Goal: Task Accomplishment & Management: Complete application form

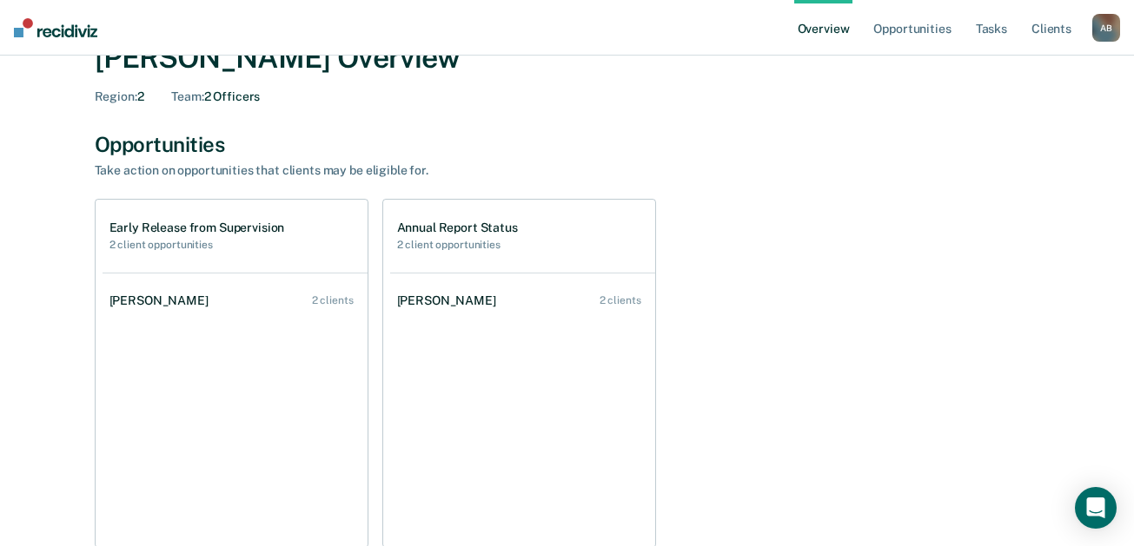
scroll to position [87, 0]
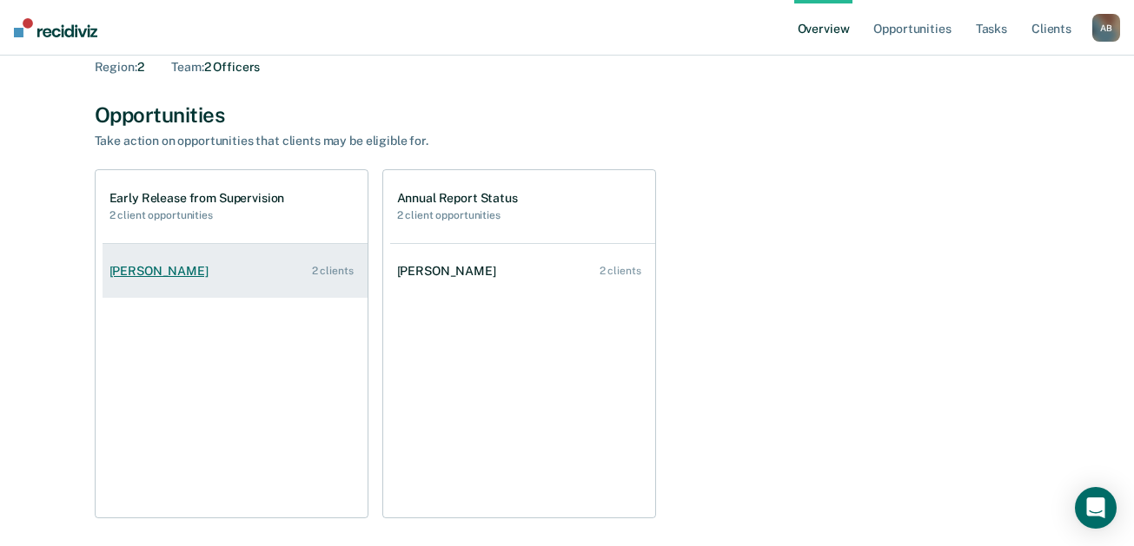
click at [270, 265] on link "[PERSON_NAME] 2 clients" at bounding box center [235, 272] width 265 height 50
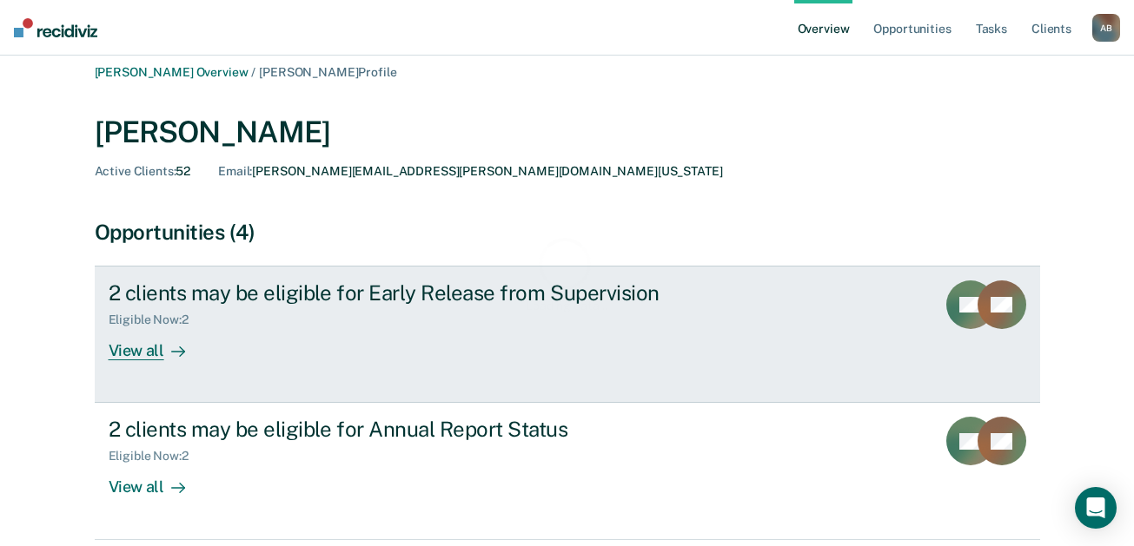
scroll to position [87, 0]
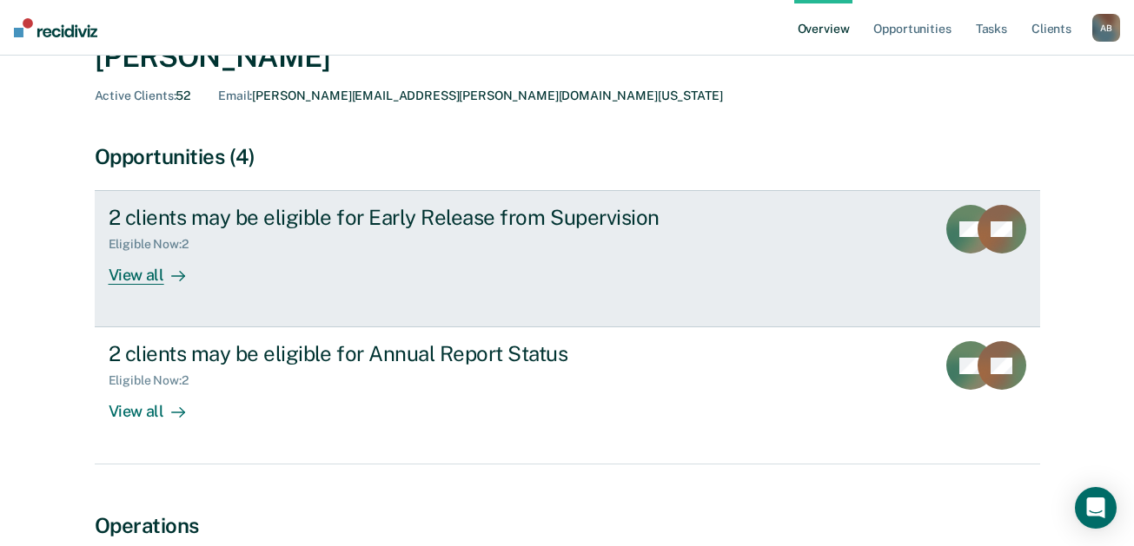
click at [128, 270] on div "View all" at bounding box center [157, 269] width 97 height 34
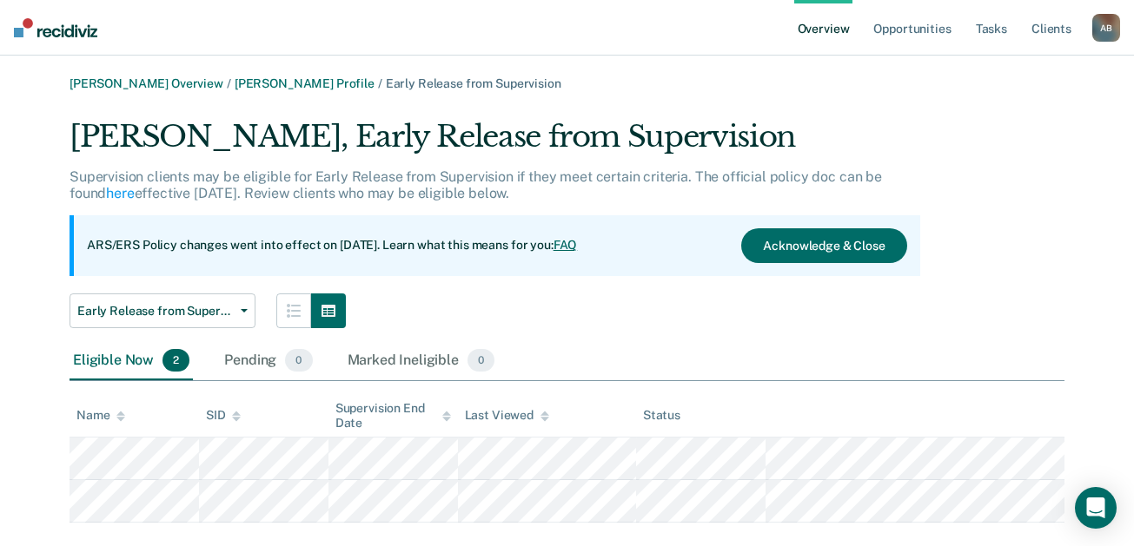
scroll to position [32, 0]
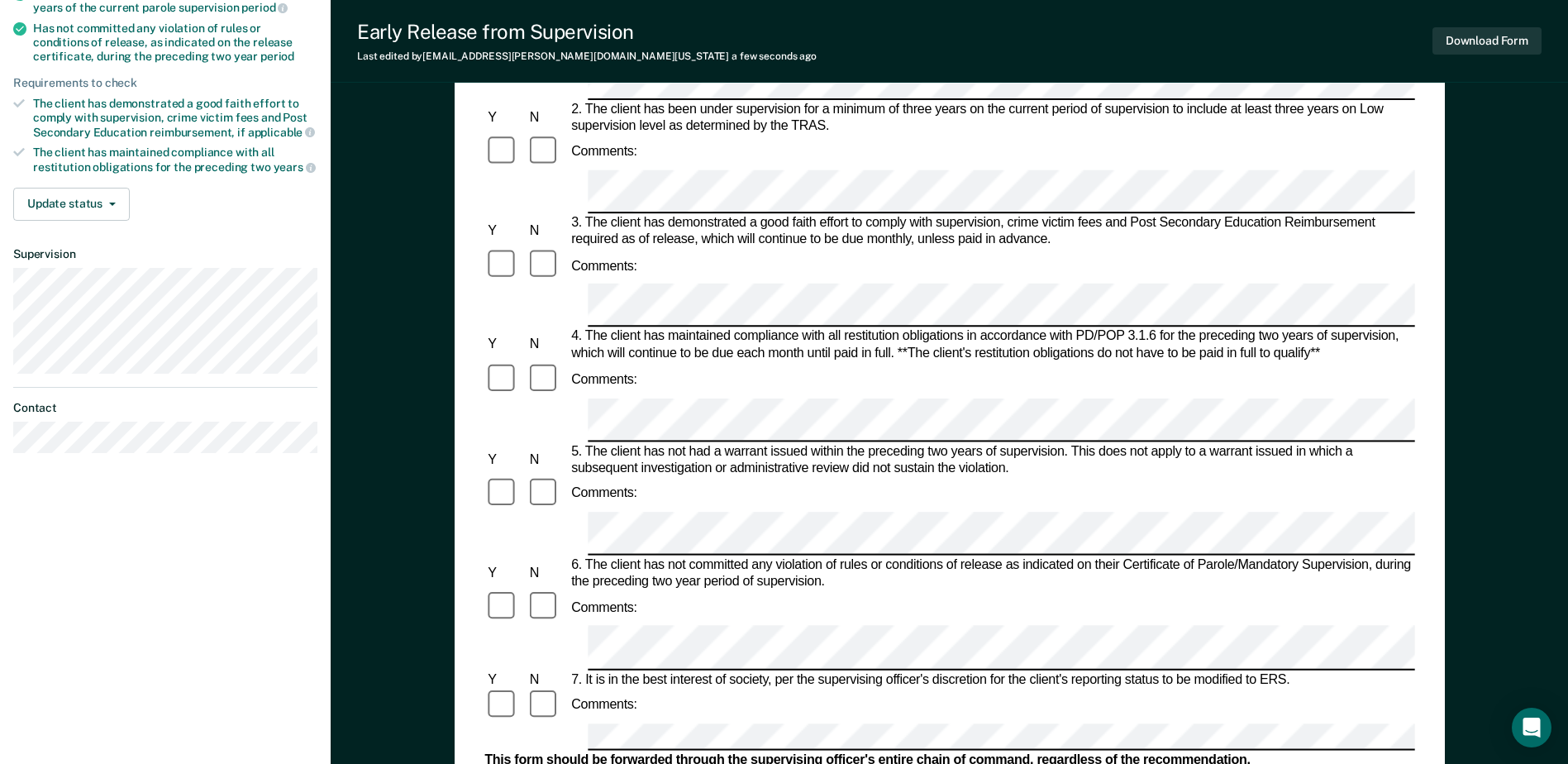
scroll to position [330, 0]
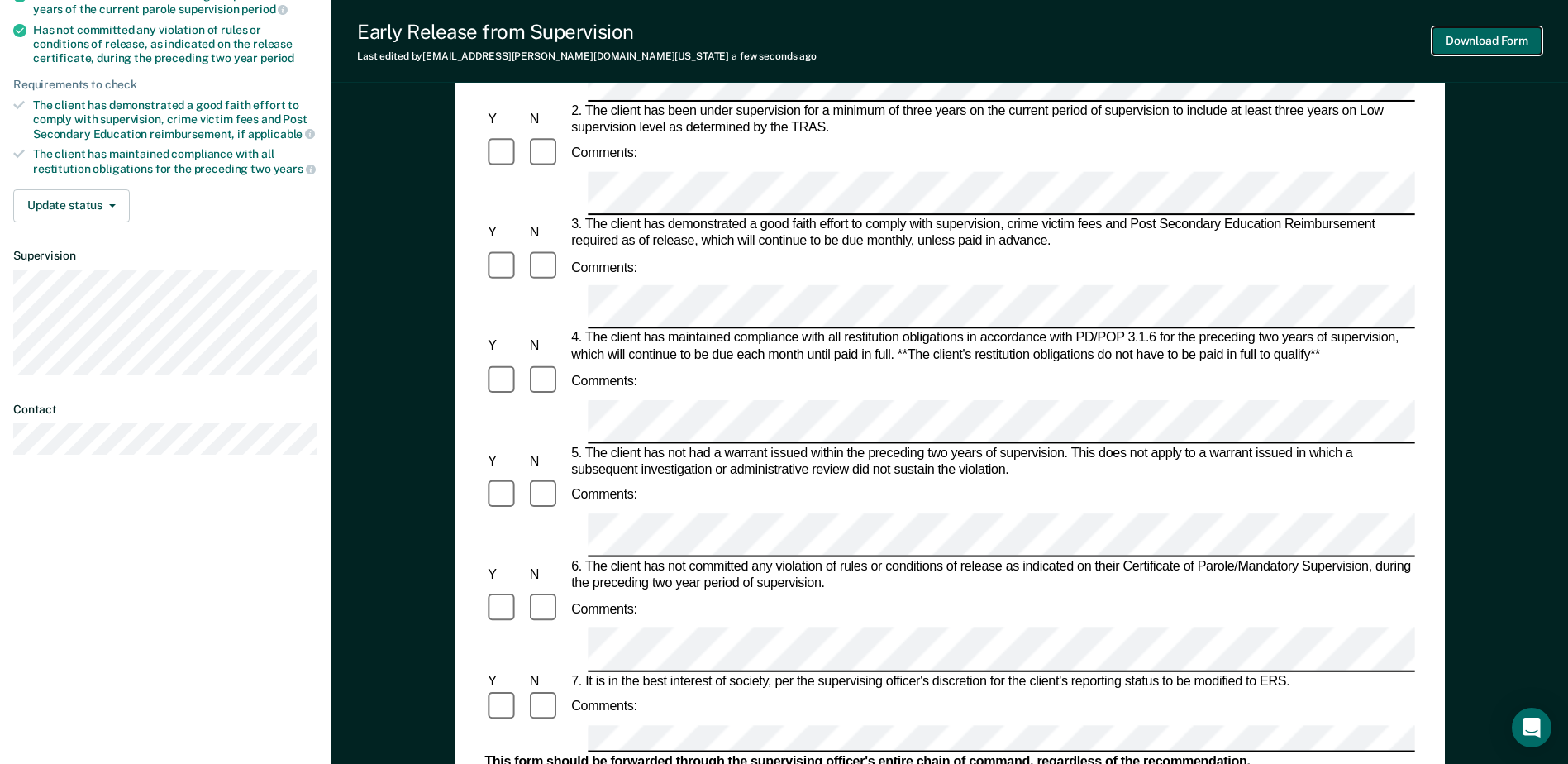
click at [1090, 41] on button "Download Form" at bounding box center [1486, 41] width 109 height 28
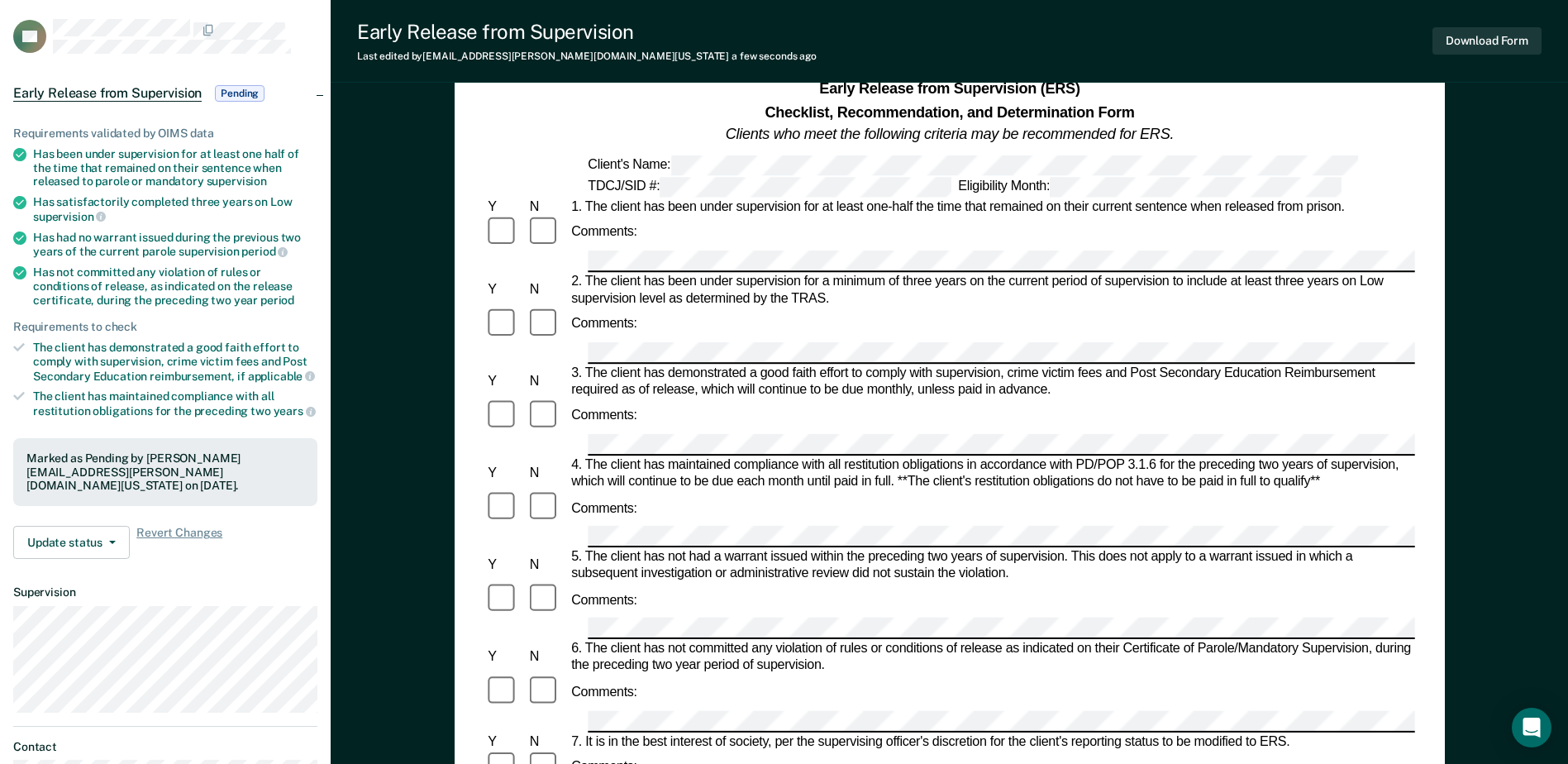
scroll to position [0, 0]
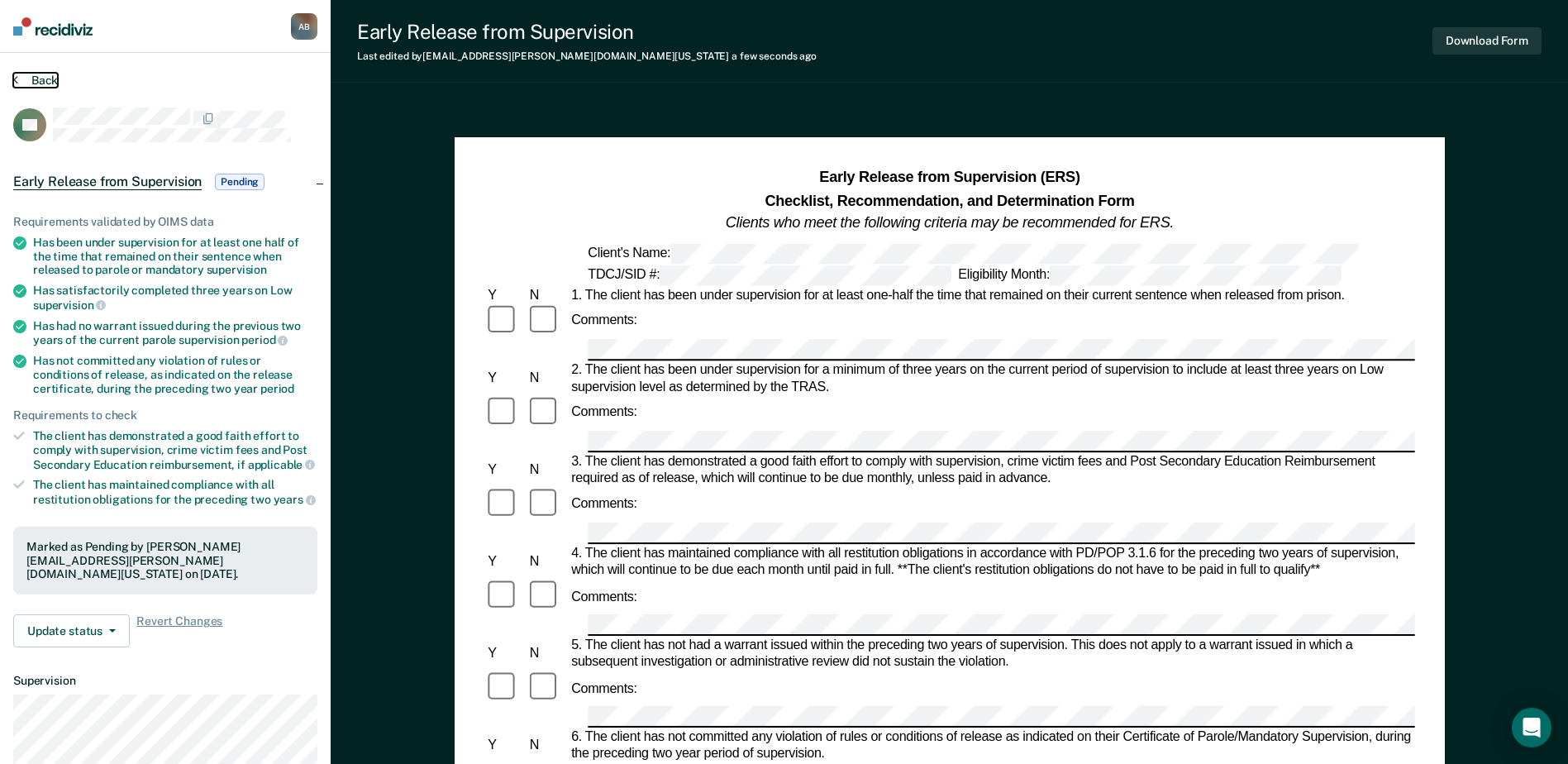
click at [25, 80] on button "Back" at bounding box center [35, 80] width 45 height 15
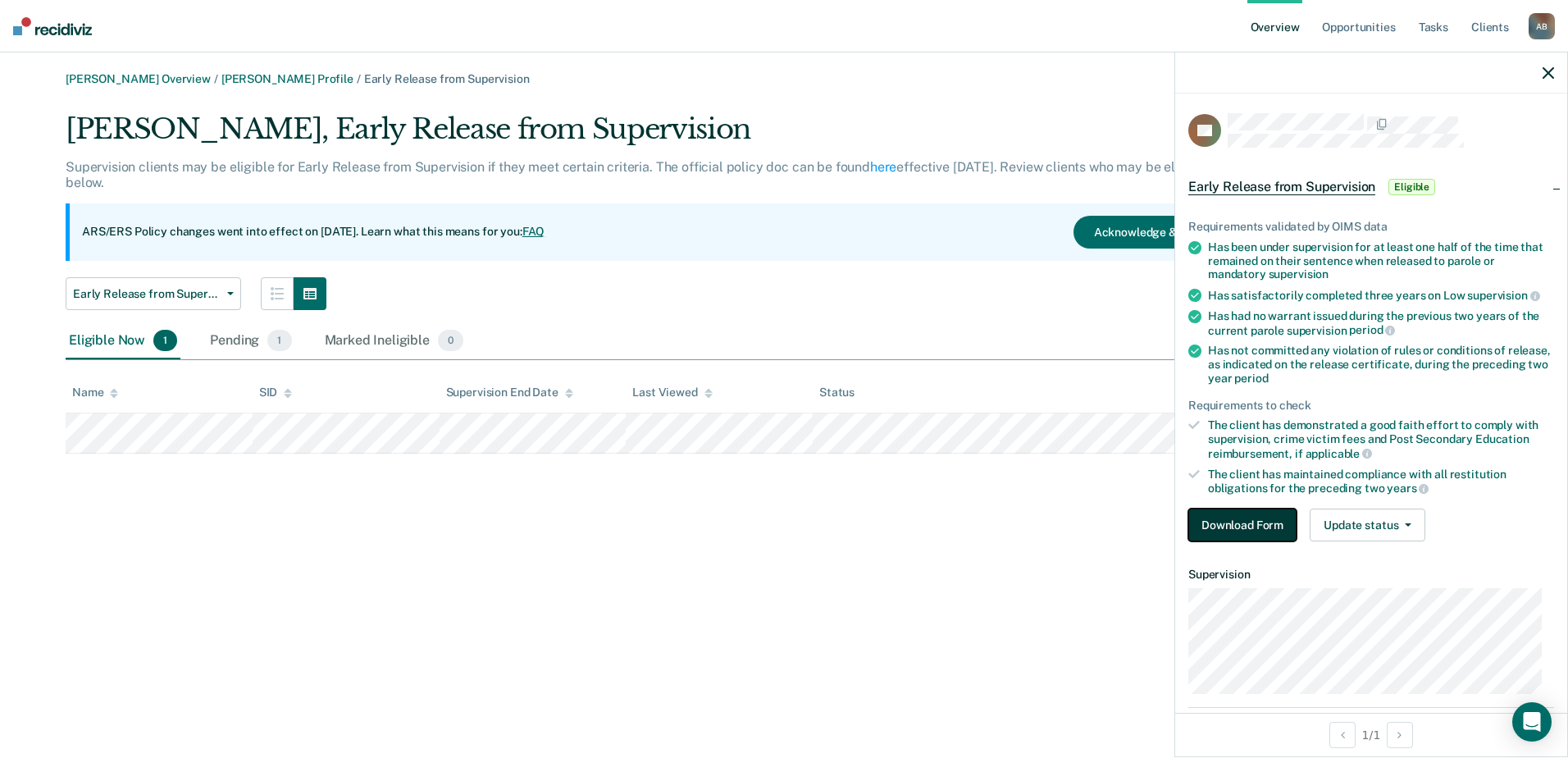
click at [1082, 515] on button "Download Form" at bounding box center [1242, 525] width 109 height 33
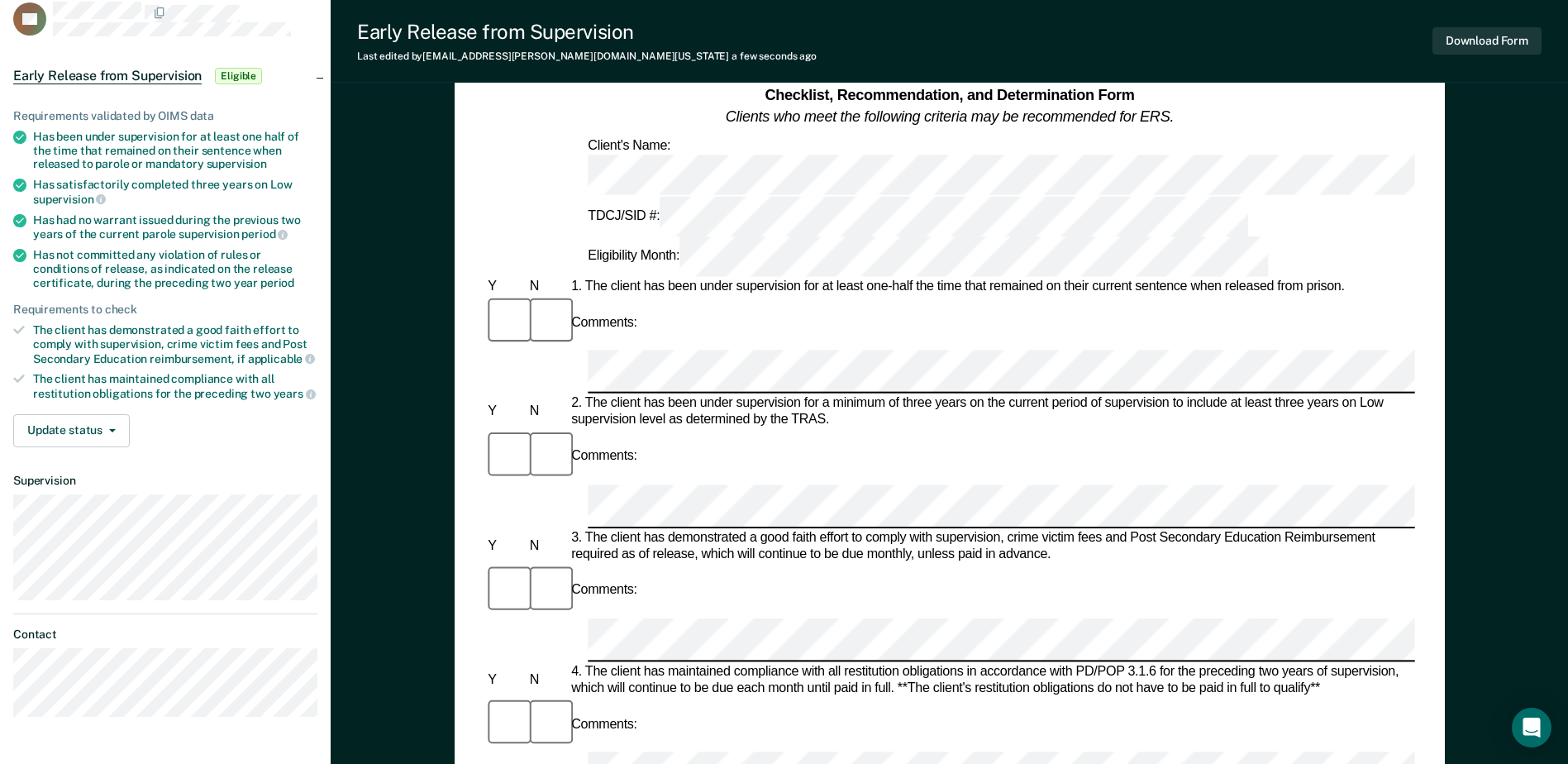
scroll to position [330, 0]
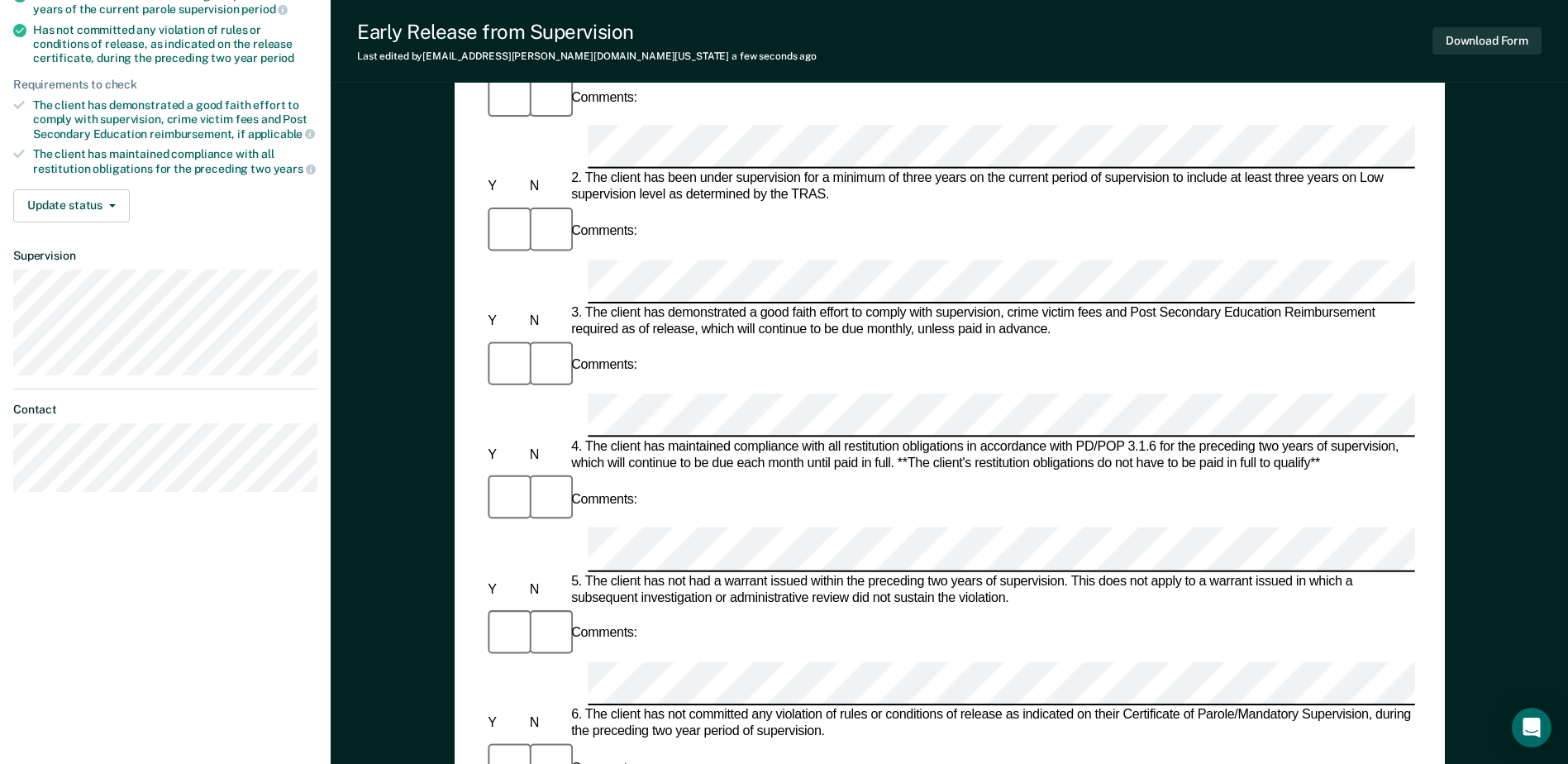
click at [713, 519] on div "Comments:" at bounding box center [949, 767] width 930 height 55
click at [1090, 49] on button "Download Form" at bounding box center [1486, 41] width 109 height 28
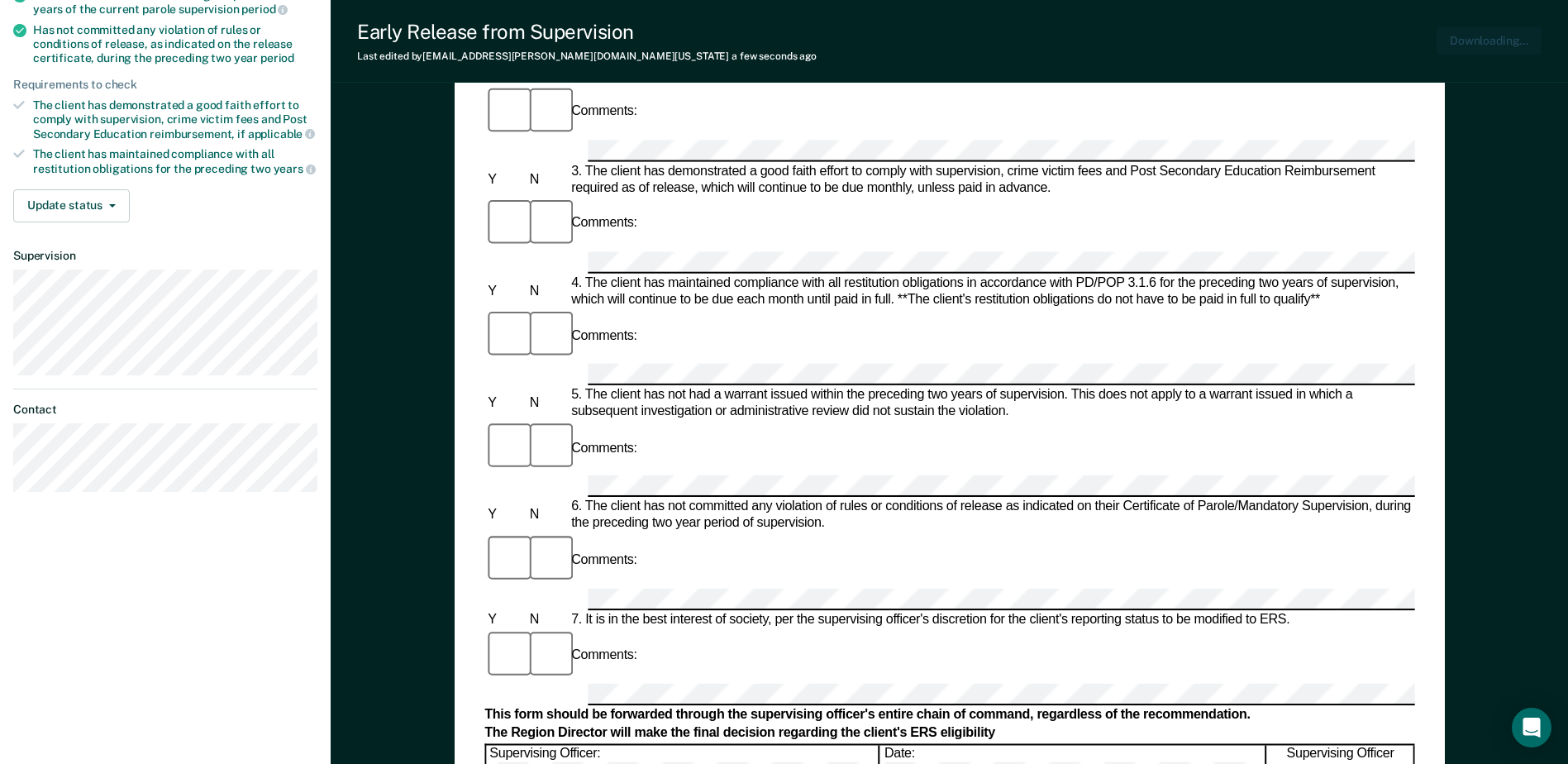
scroll to position [0, 0]
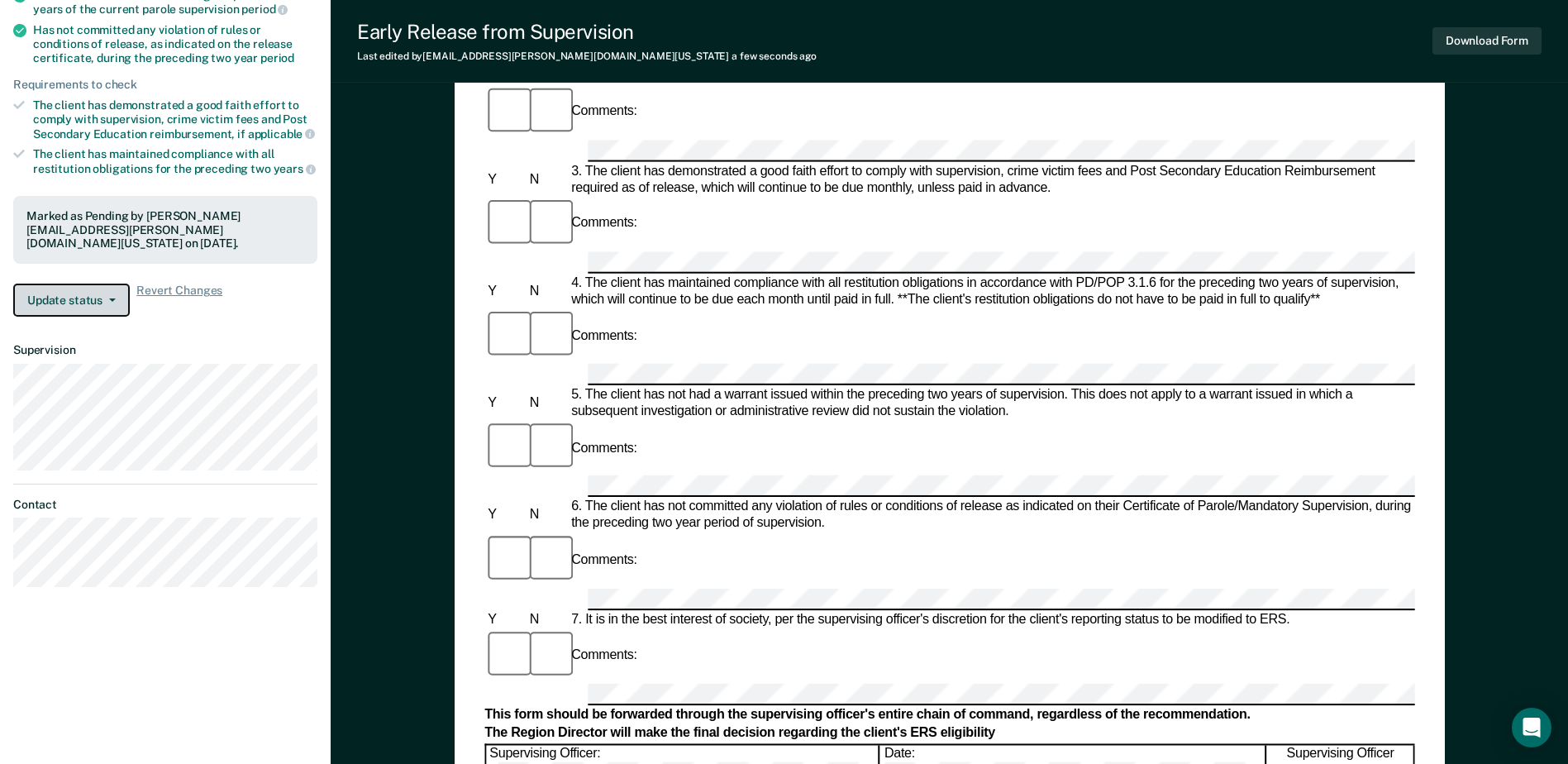
click at [121, 291] on button "Update status" at bounding box center [71, 300] width 116 height 33
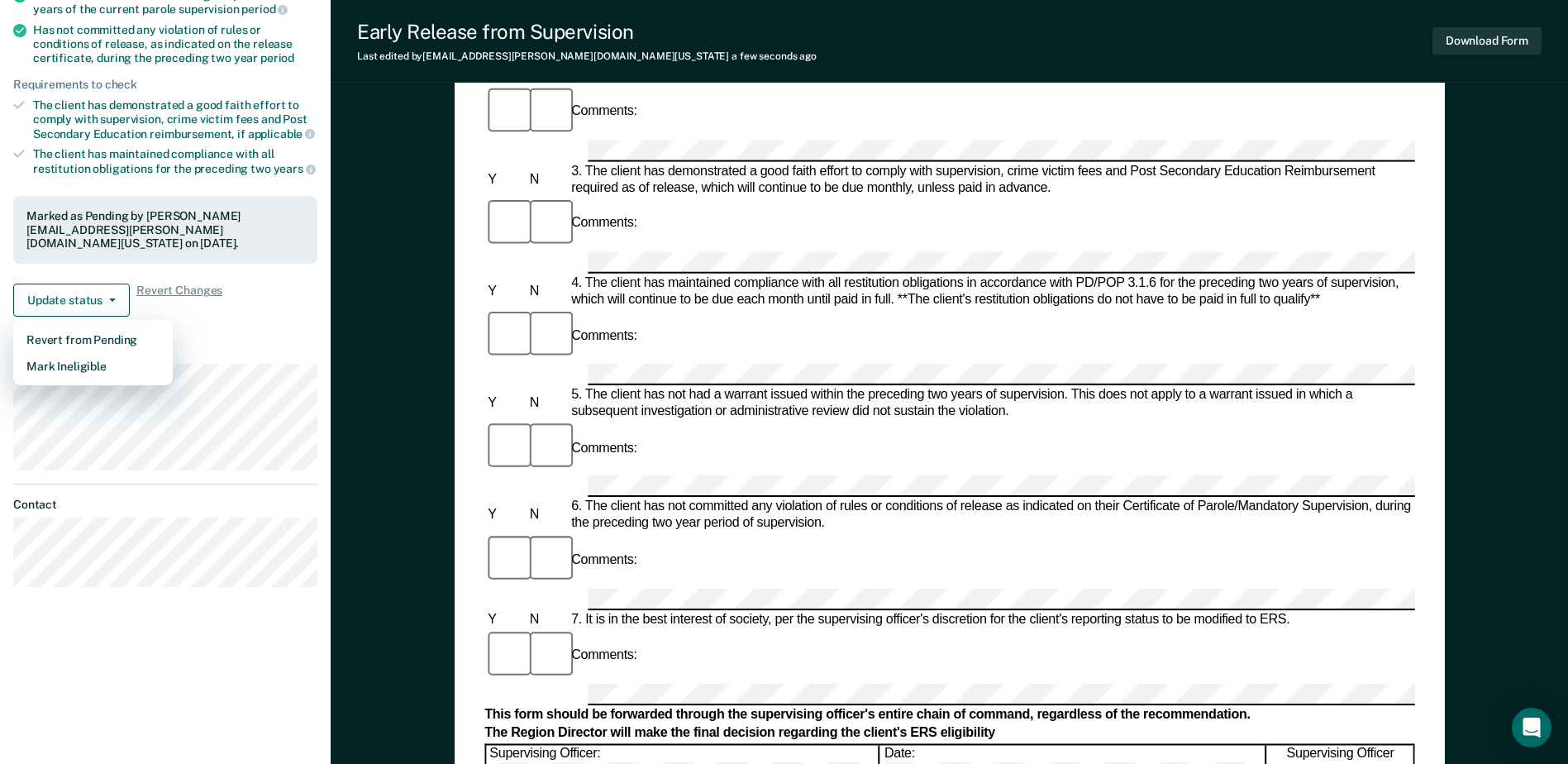
click at [215, 312] on div "Requirements validated by OIMS data Has been under supervision for at least one…" at bounding box center [165, 94] width 330 height 472
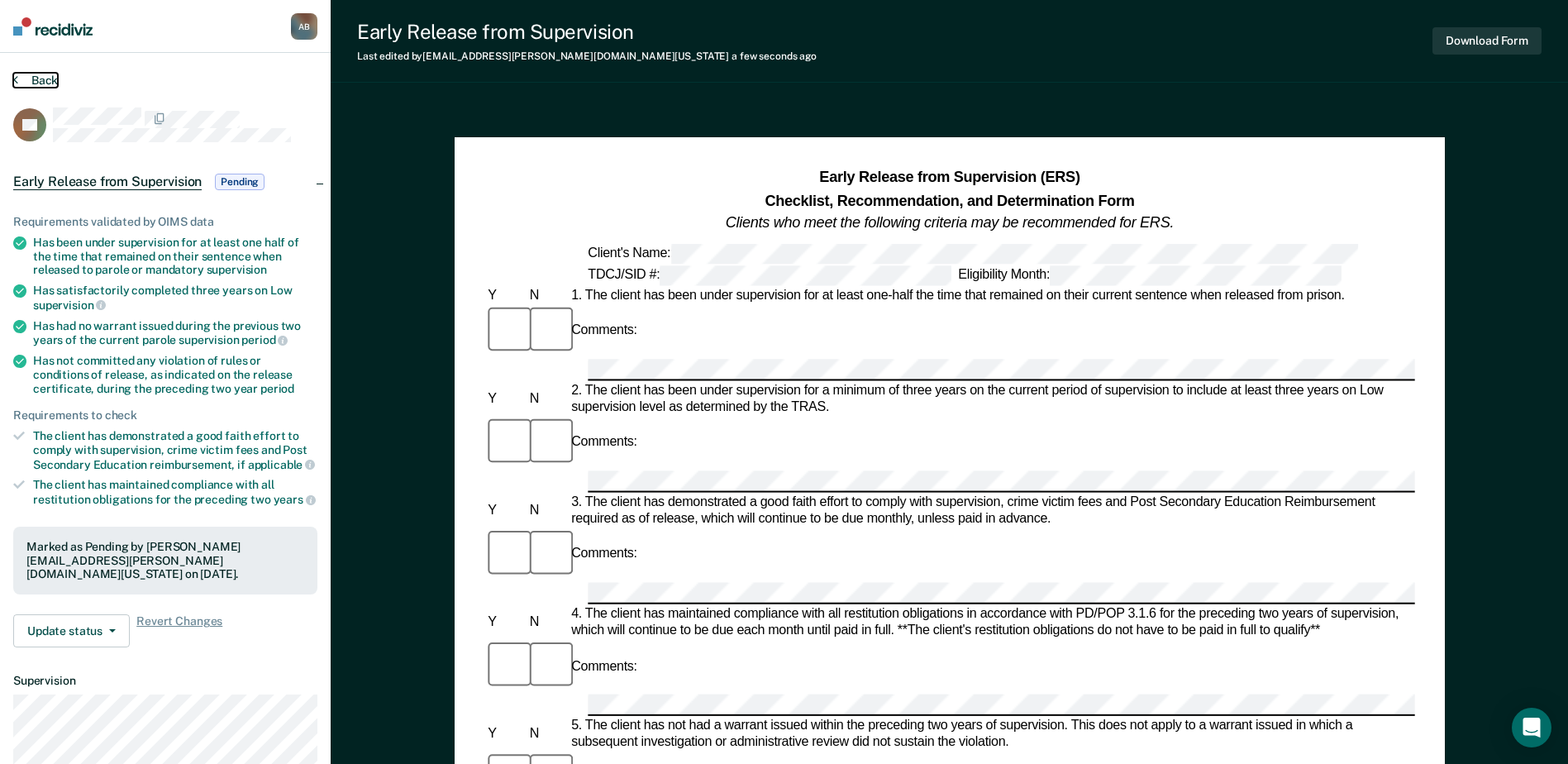
click at [47, 78] on button "Back" at bounding box center [35, 80] width 45 height 15
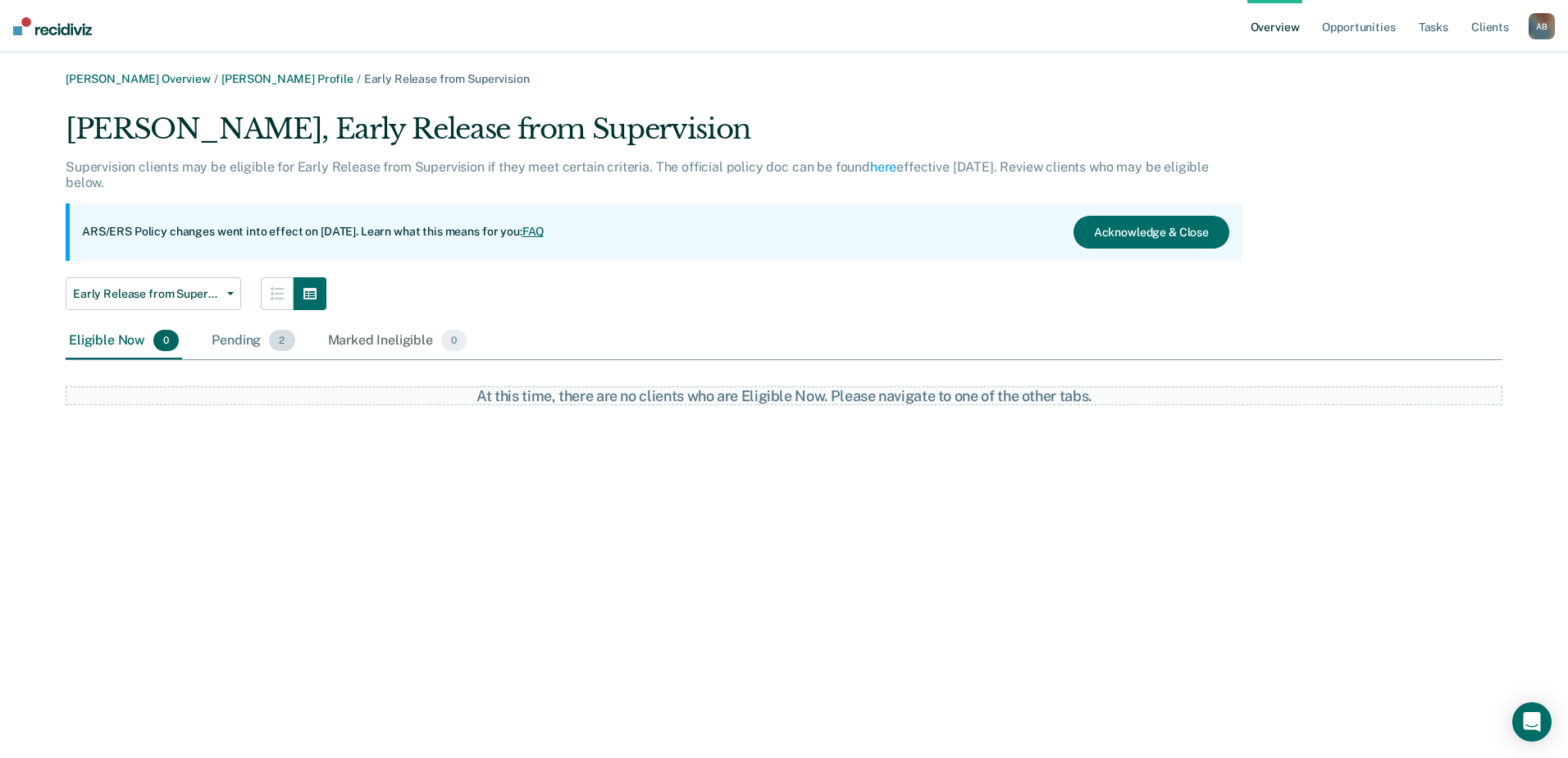
click at [244, 339] on div "Pending 2" at bounding box center [253, 341] width 90 height 36
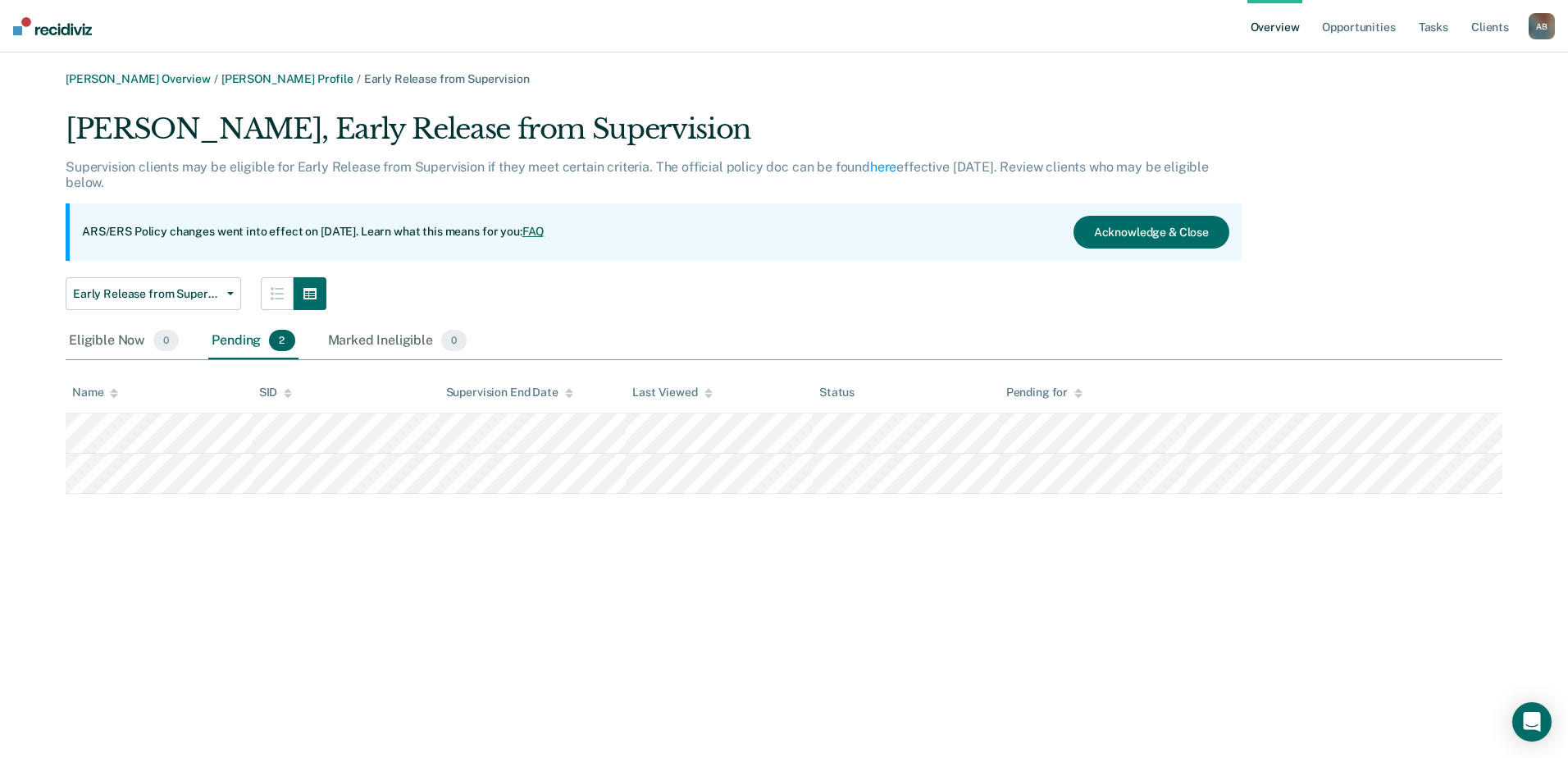
click at [1082, 31] on link "Overview" at bounding box center [1274, 26] width 56 height 53
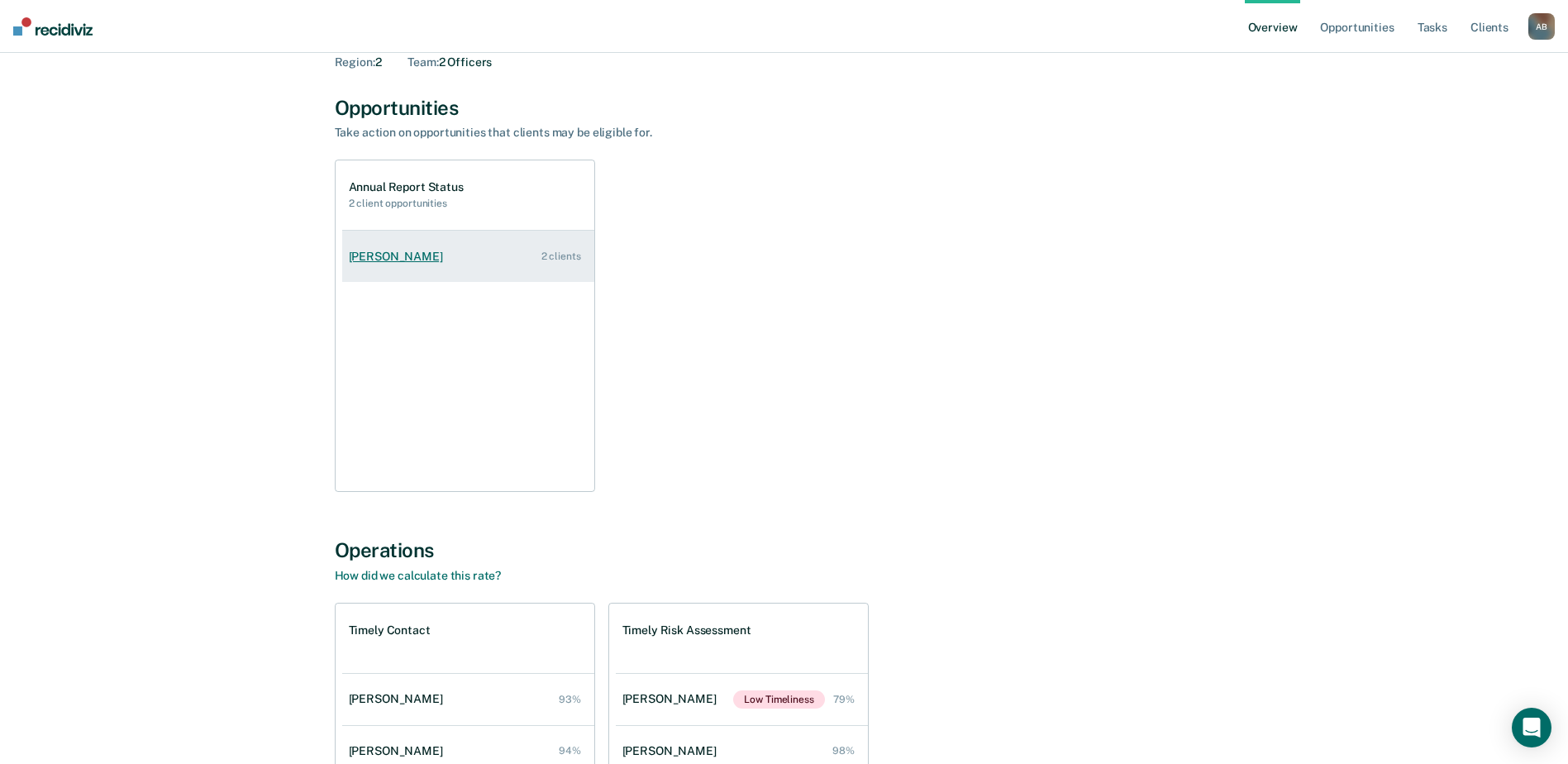
scroll to position [83, 0]
click at [417, 257] on div "[PERSON_NAME]" at bounding box center [400, 258] width 101 height 14
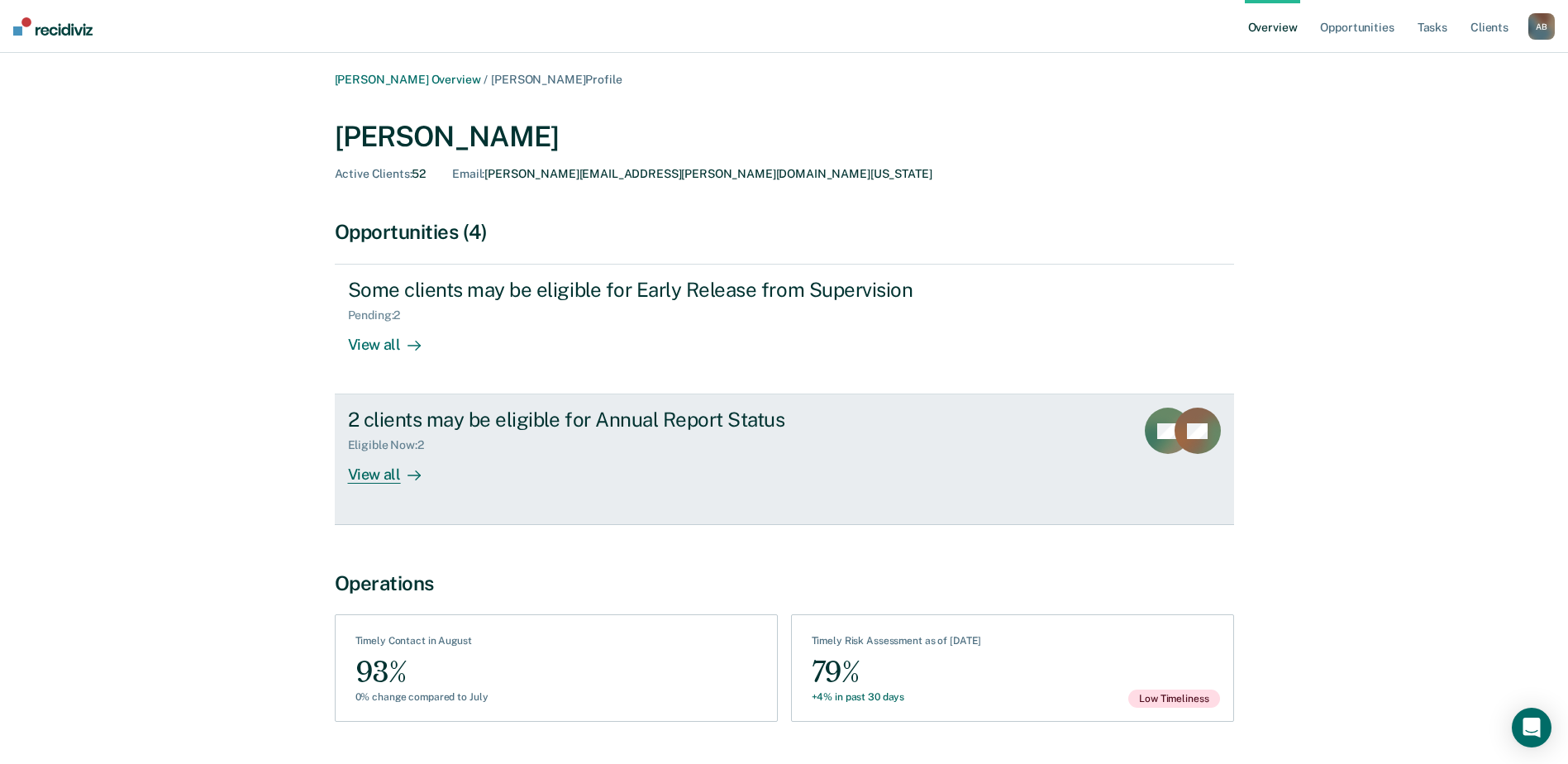
click at [422, 478] on div "View all" at bounding box center [394, 468] width 92 height 32
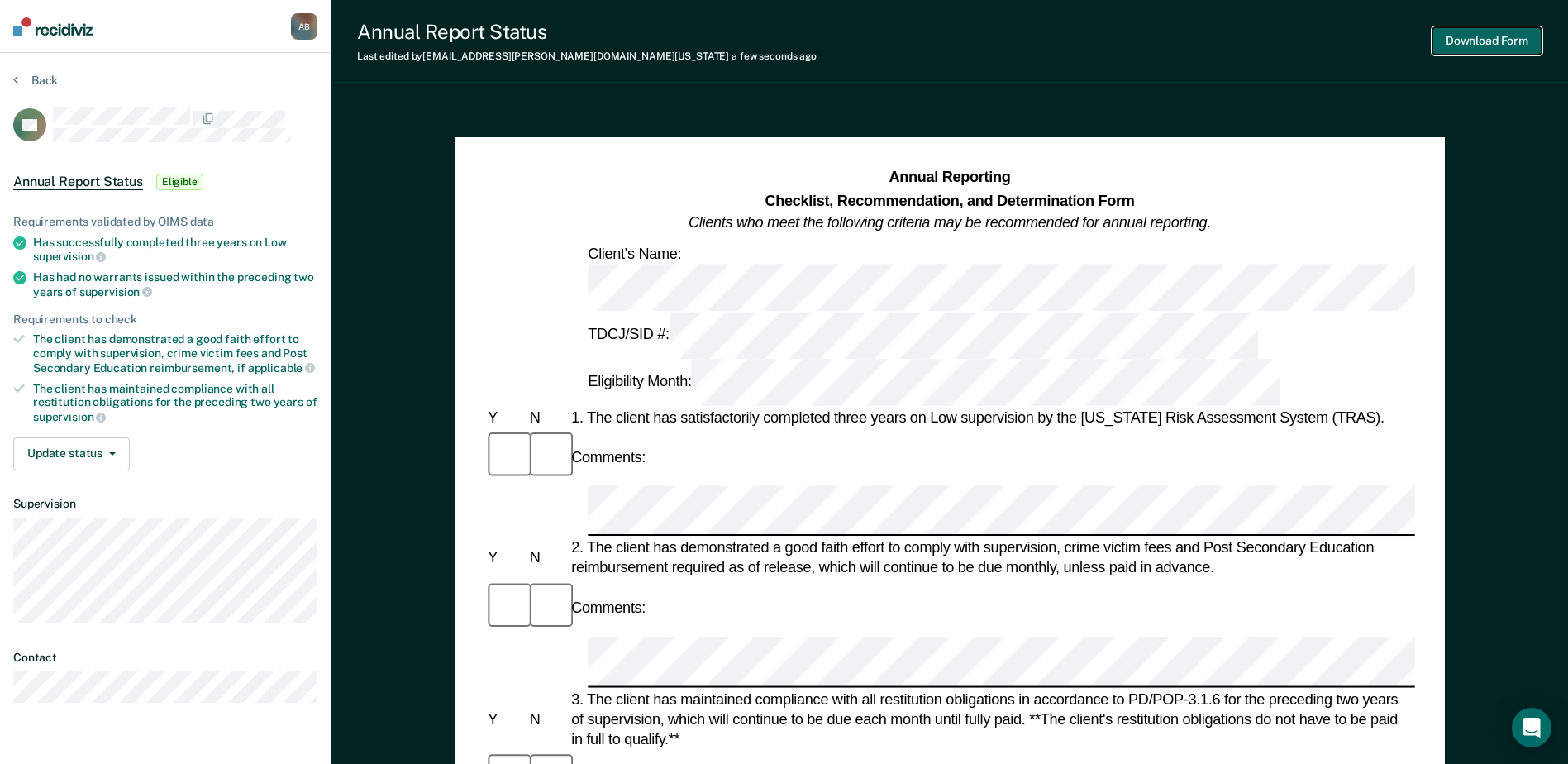
click at [1090, 49] on button "Download Form" at bounding box center [1486, 41] width 109 height 28
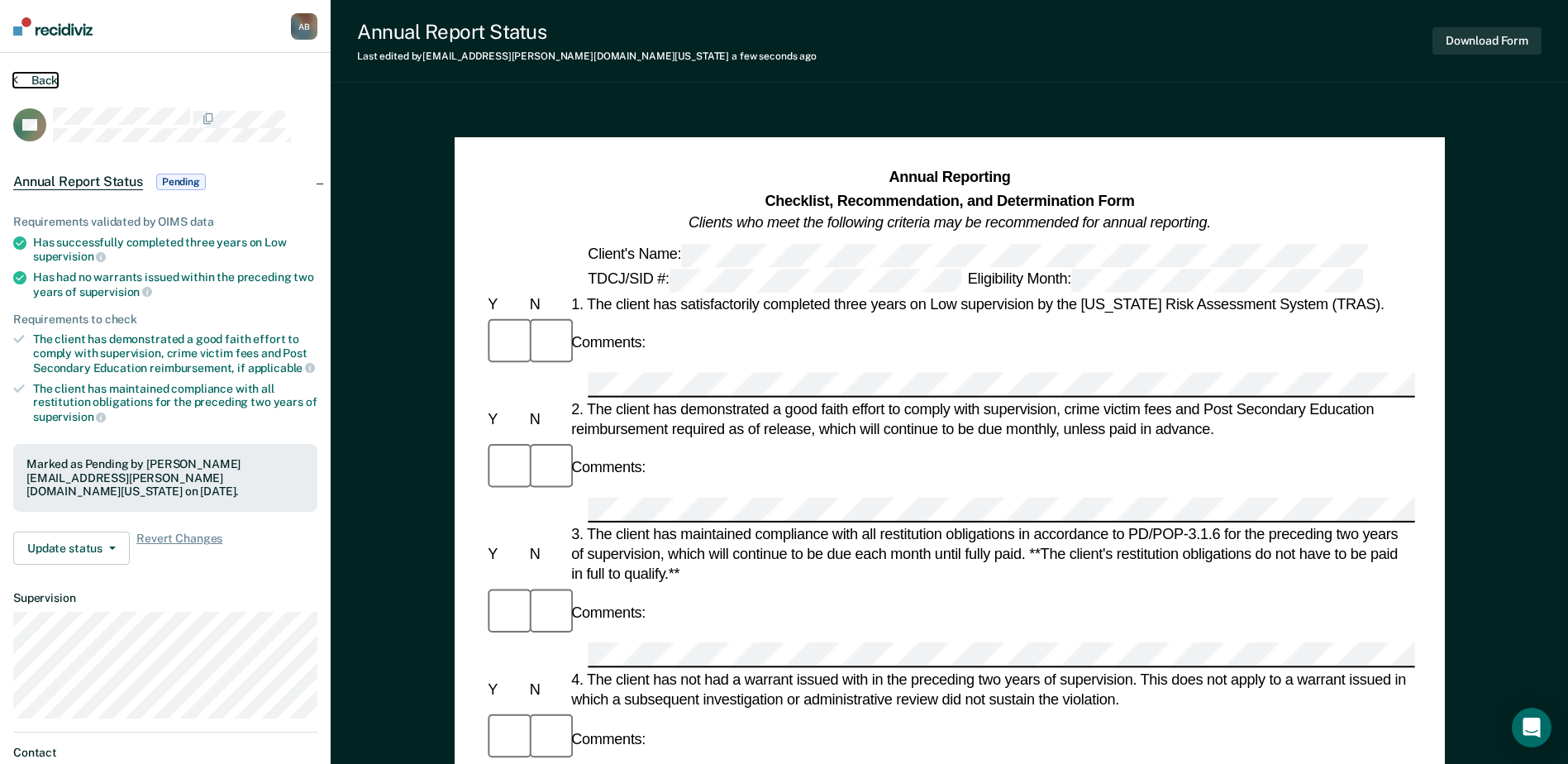
click at [29, 76] on button "Back" at bounding box center [35, 80] width 45 height 15
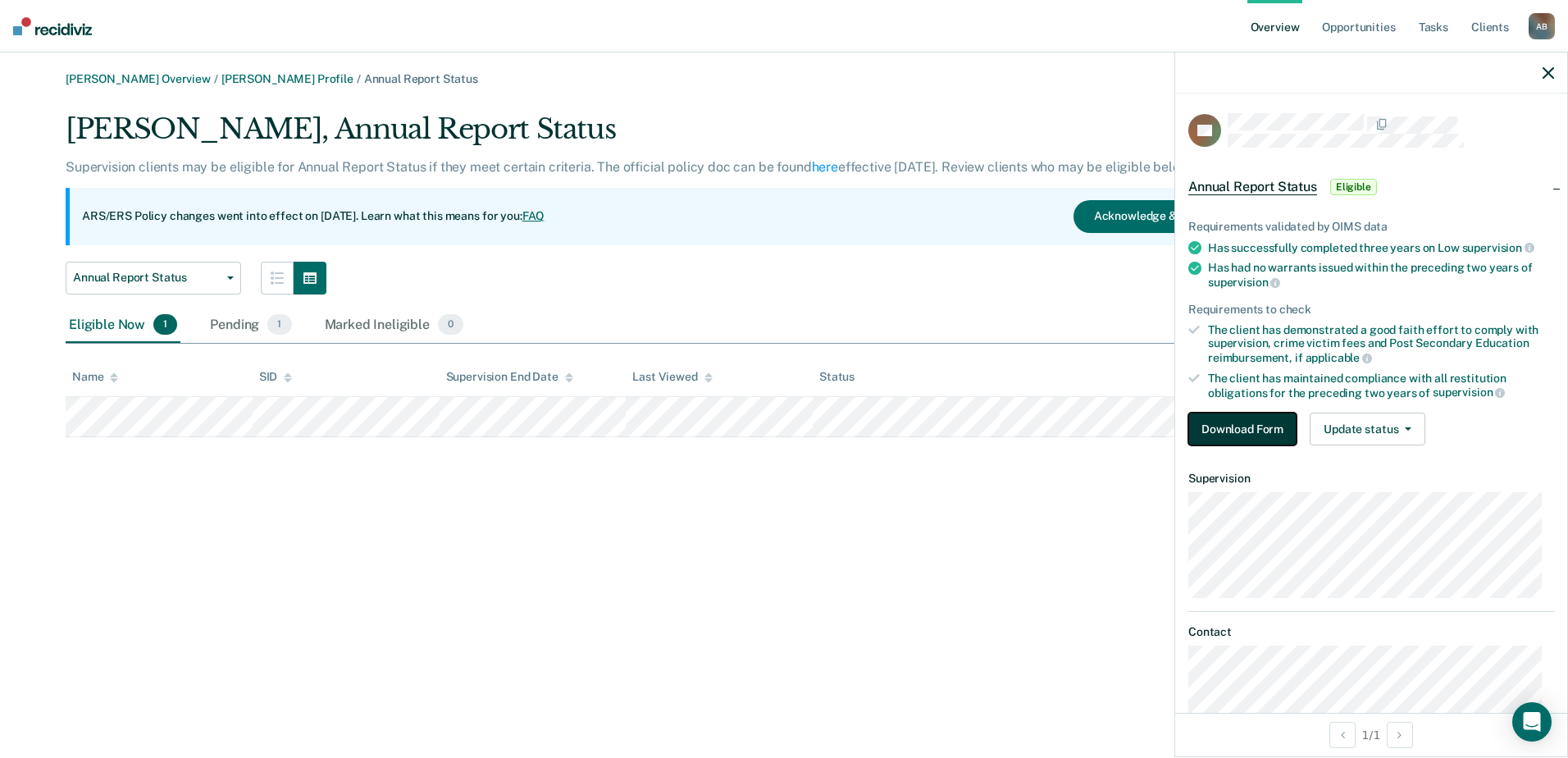
click at [1082, 420] on button "Download Form" at bounding box center [1242, 429] width 109 height 33
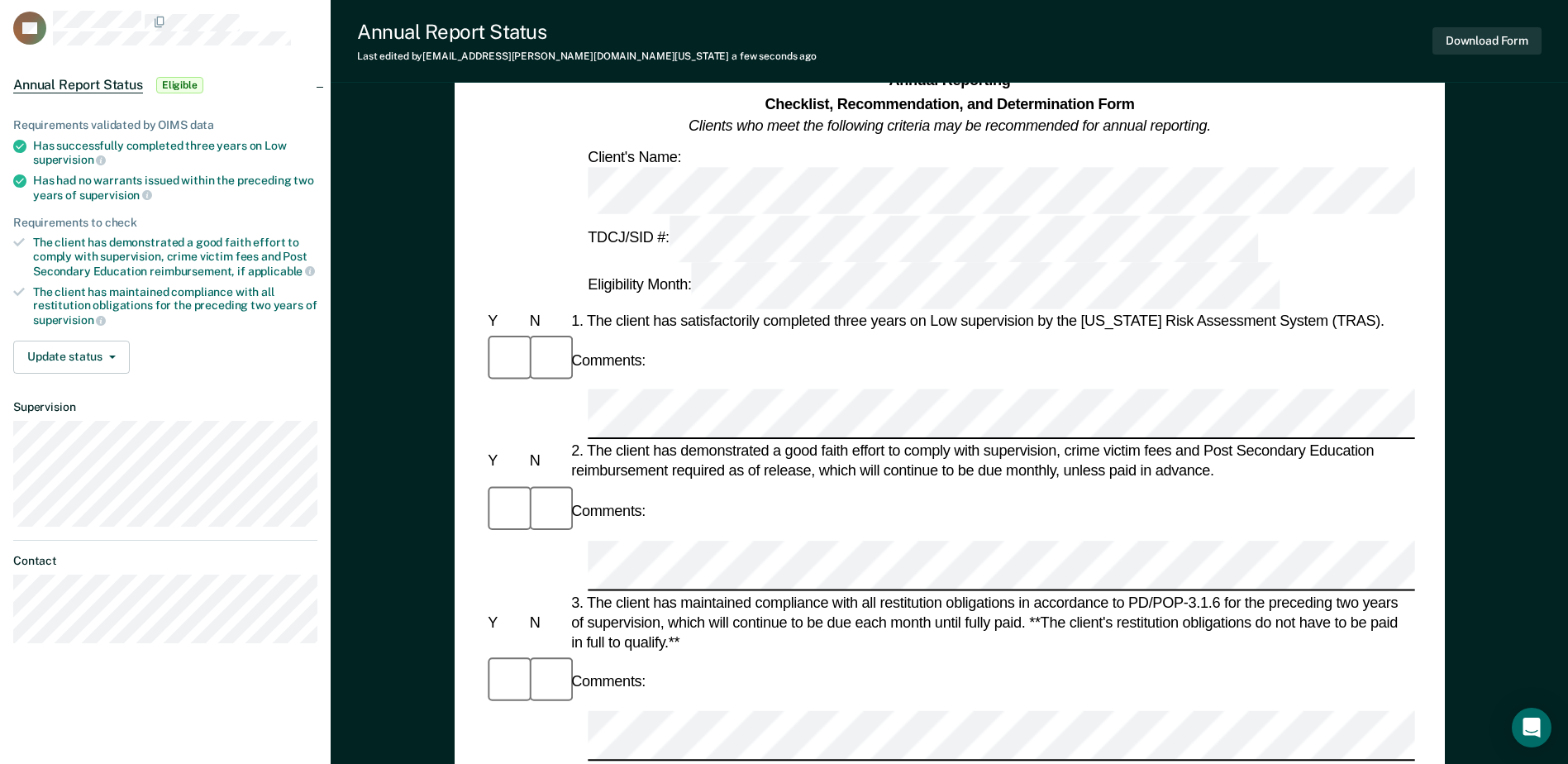
scroll to position [166, 0]
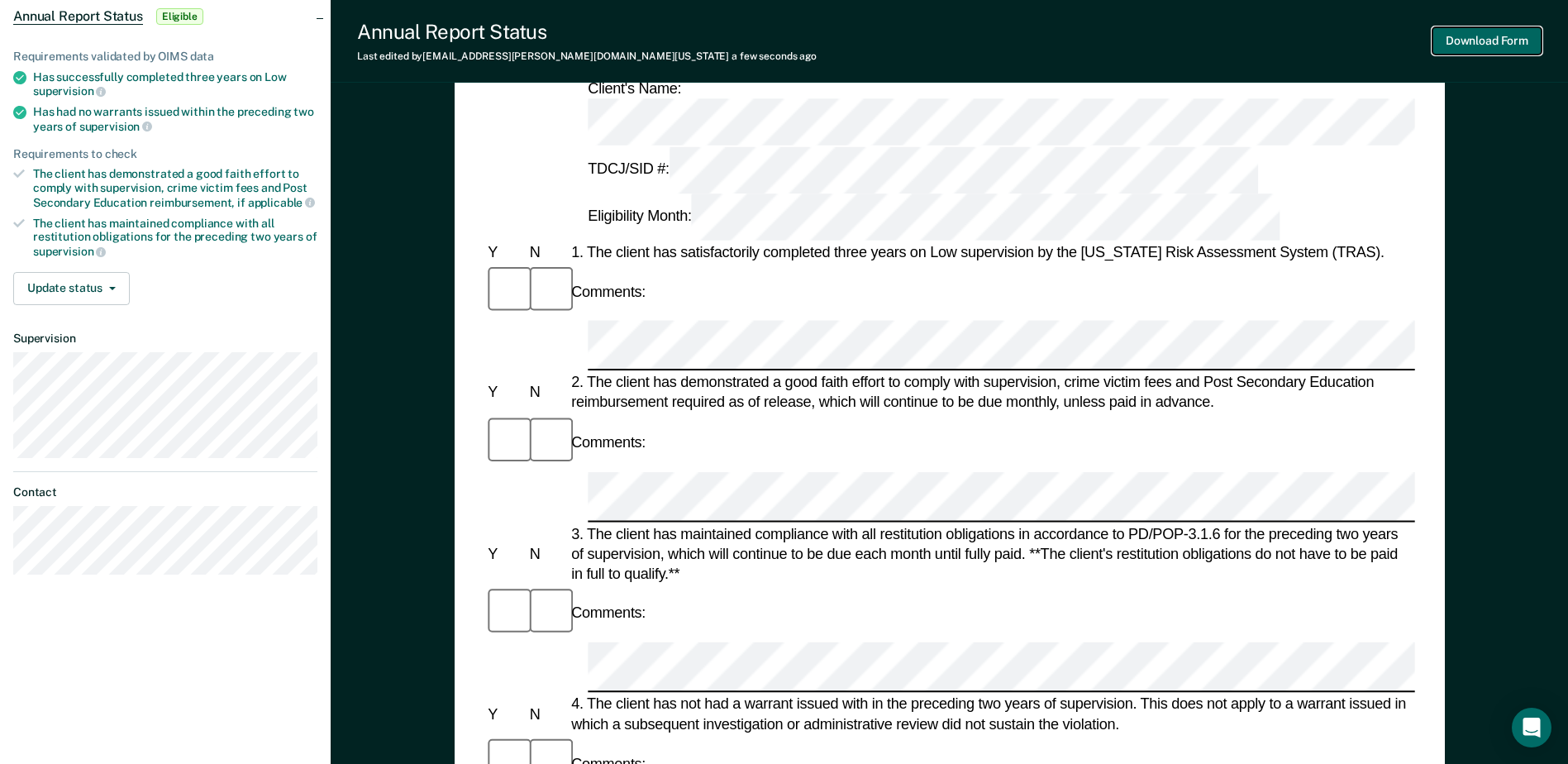
click at [1090, 45] on button "Download Form" at bounding box center [1486, 41] width 109 height 28
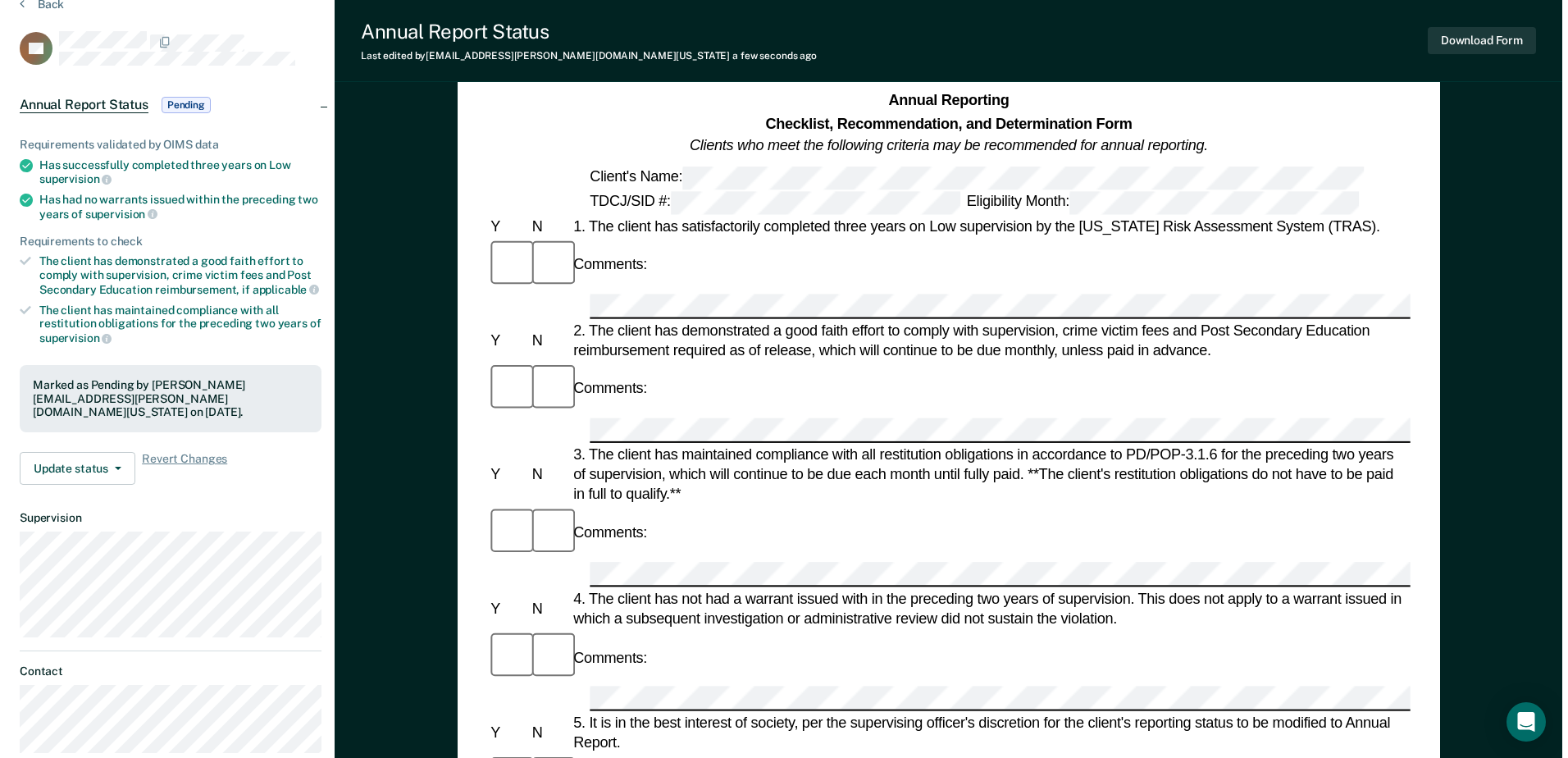
scroll to position [0, 0]
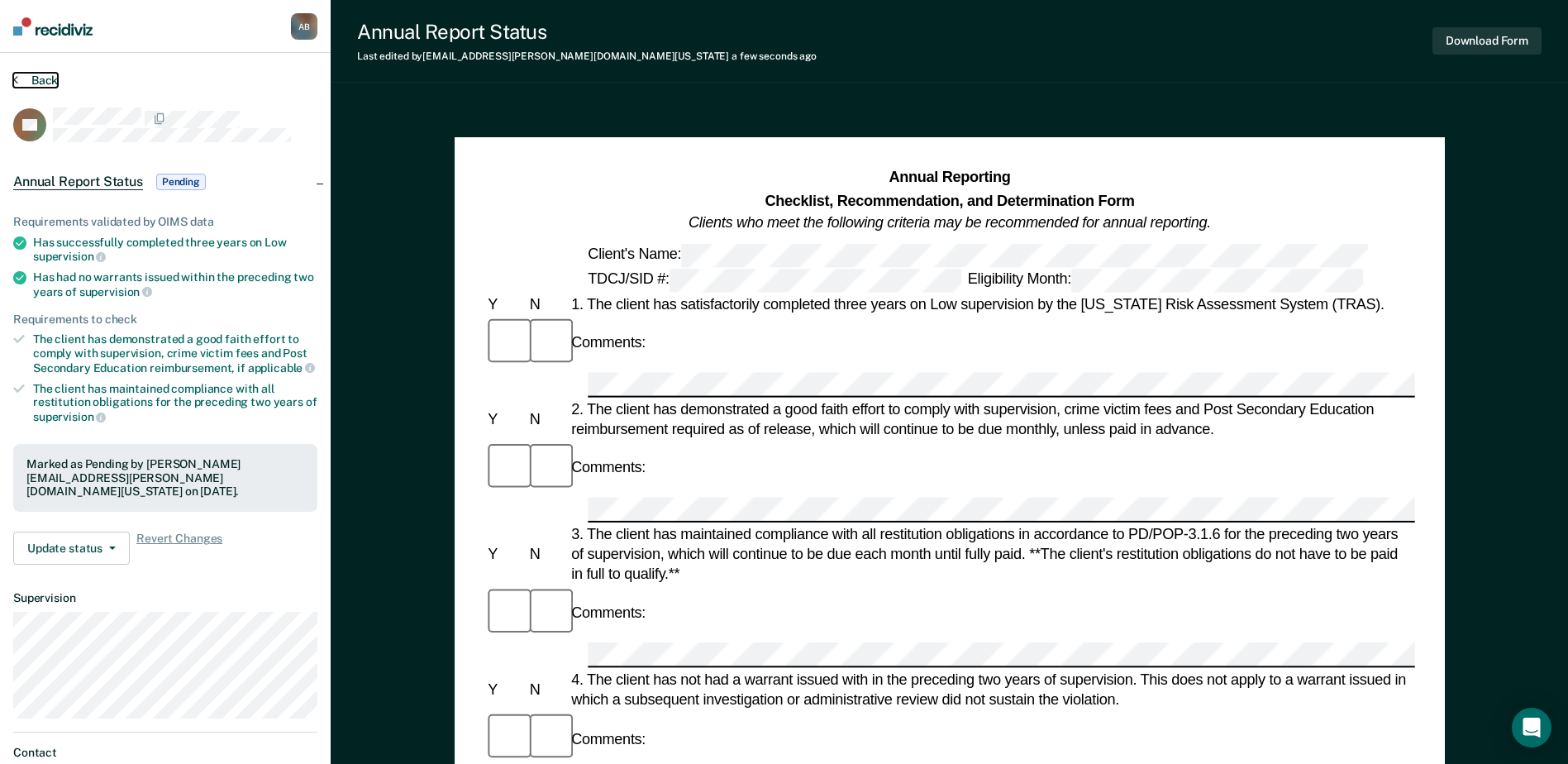
click at [29, 79] on button "Back" at bounding box center [35, 80] width 45 height 15
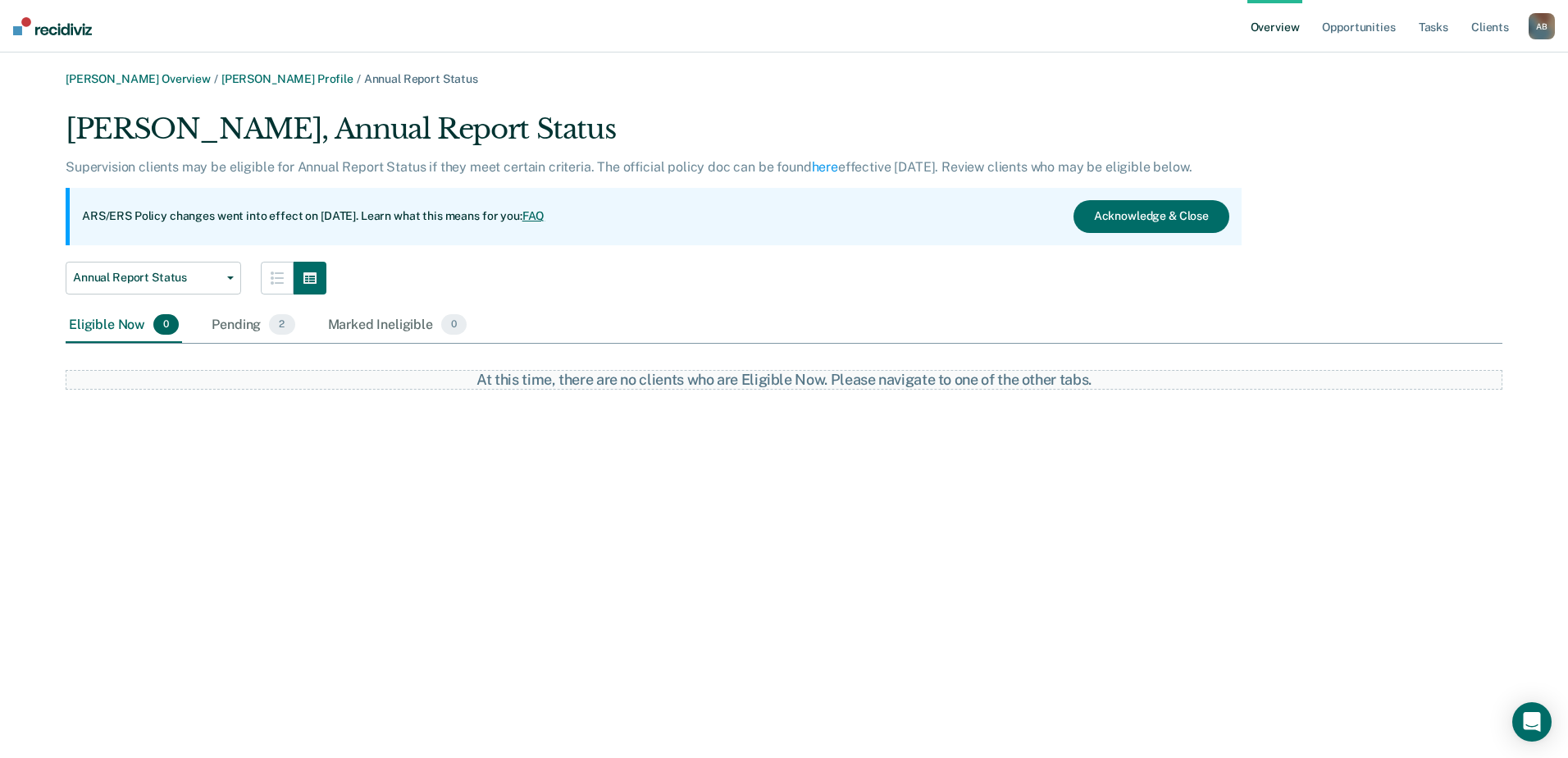
click at [1082, 25] on link "Overview" at bounding box center [1274, 26] width 56 height 53
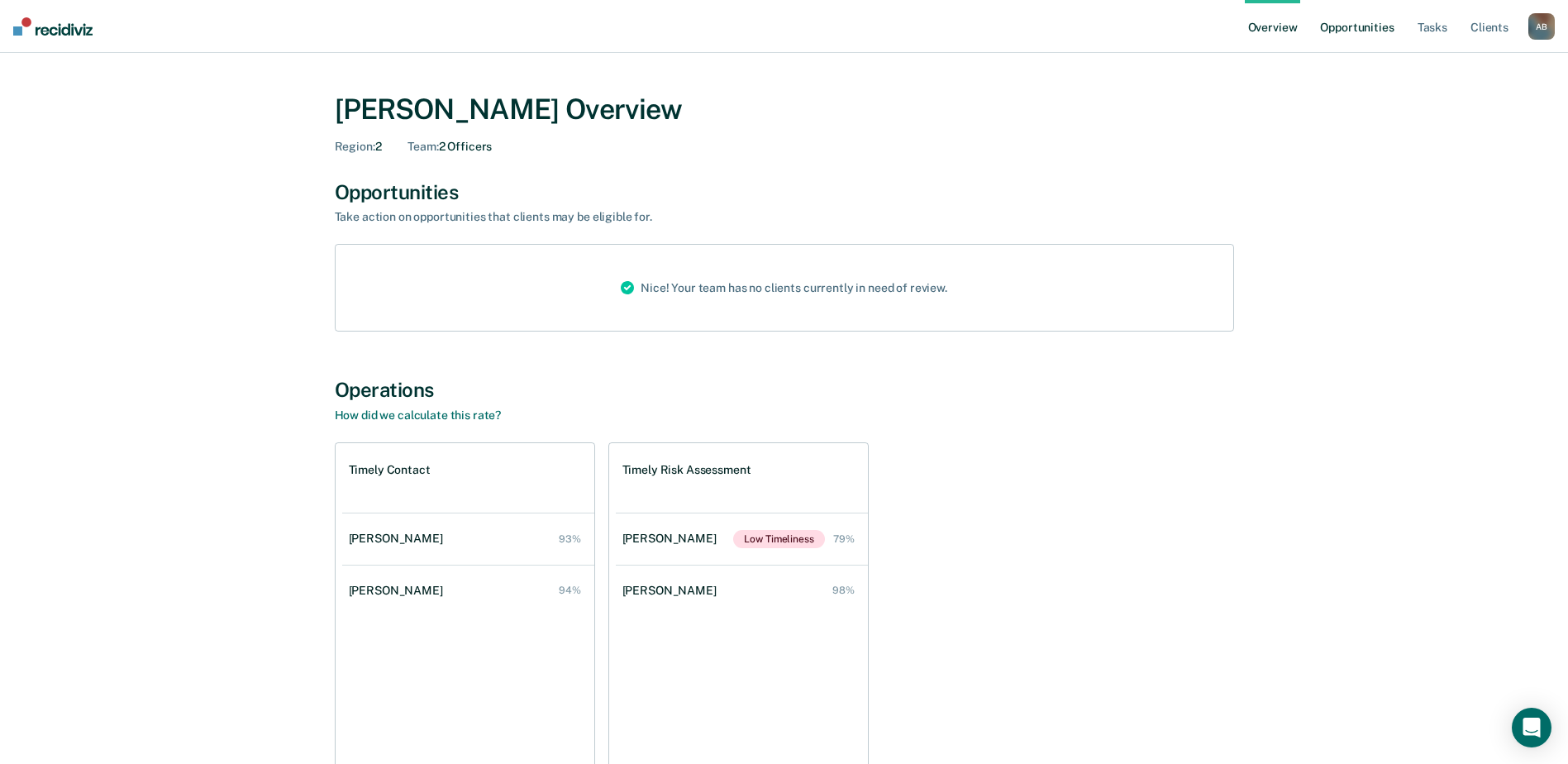
click at [1090, 33] on link "Opportunities" at bounding box center [1357, 27] width 80 height 53
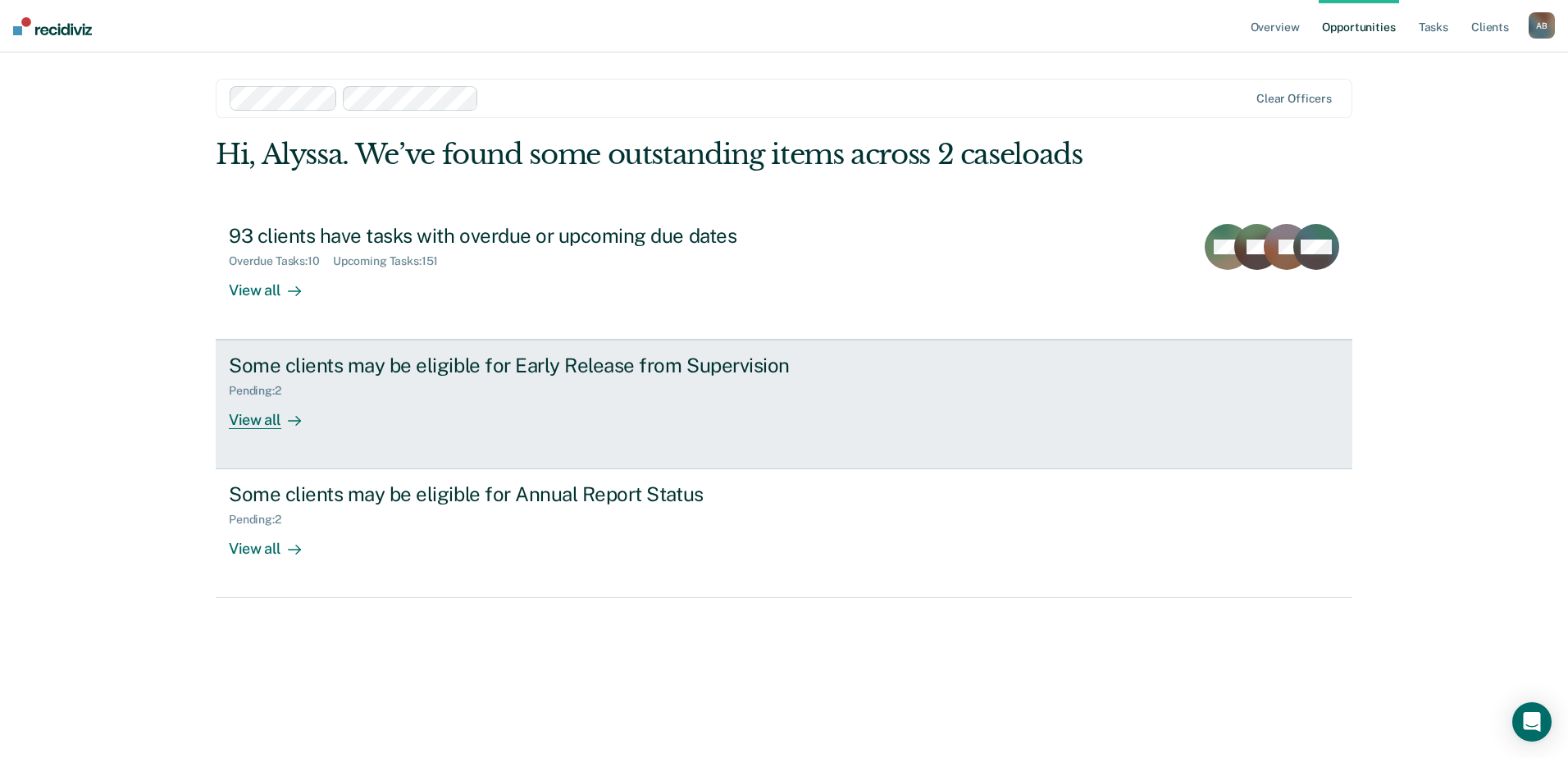
click at [671, 417] on div "Some clients may be eligible for Early Release from Supervision Pending : 2 Vie…" at bounding box center [536, 391] width 615 height 76
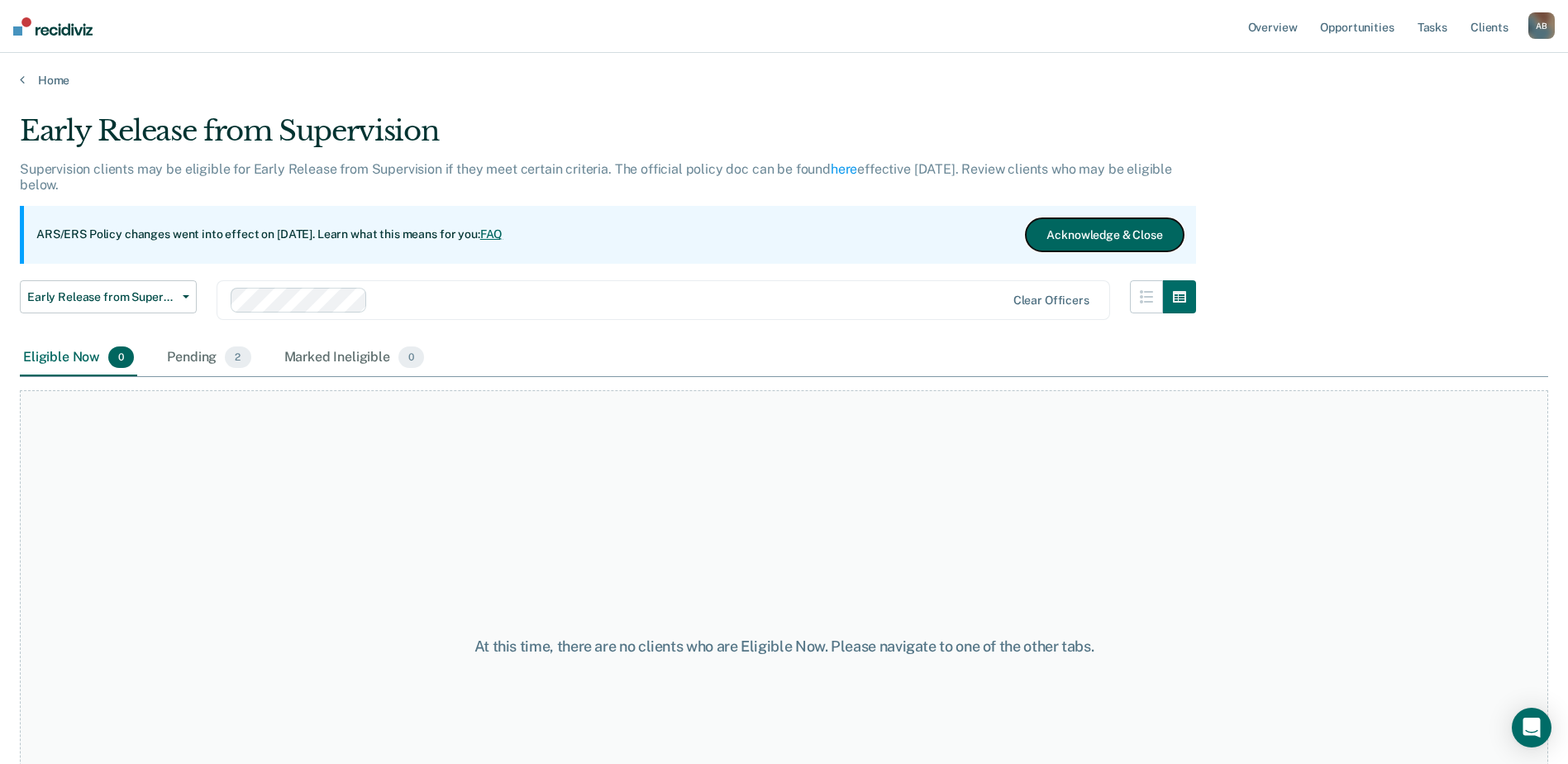
click at [1090, 224] on button "Acknowledge & Close" at bounding box center [1104, 234] width 157 height 33
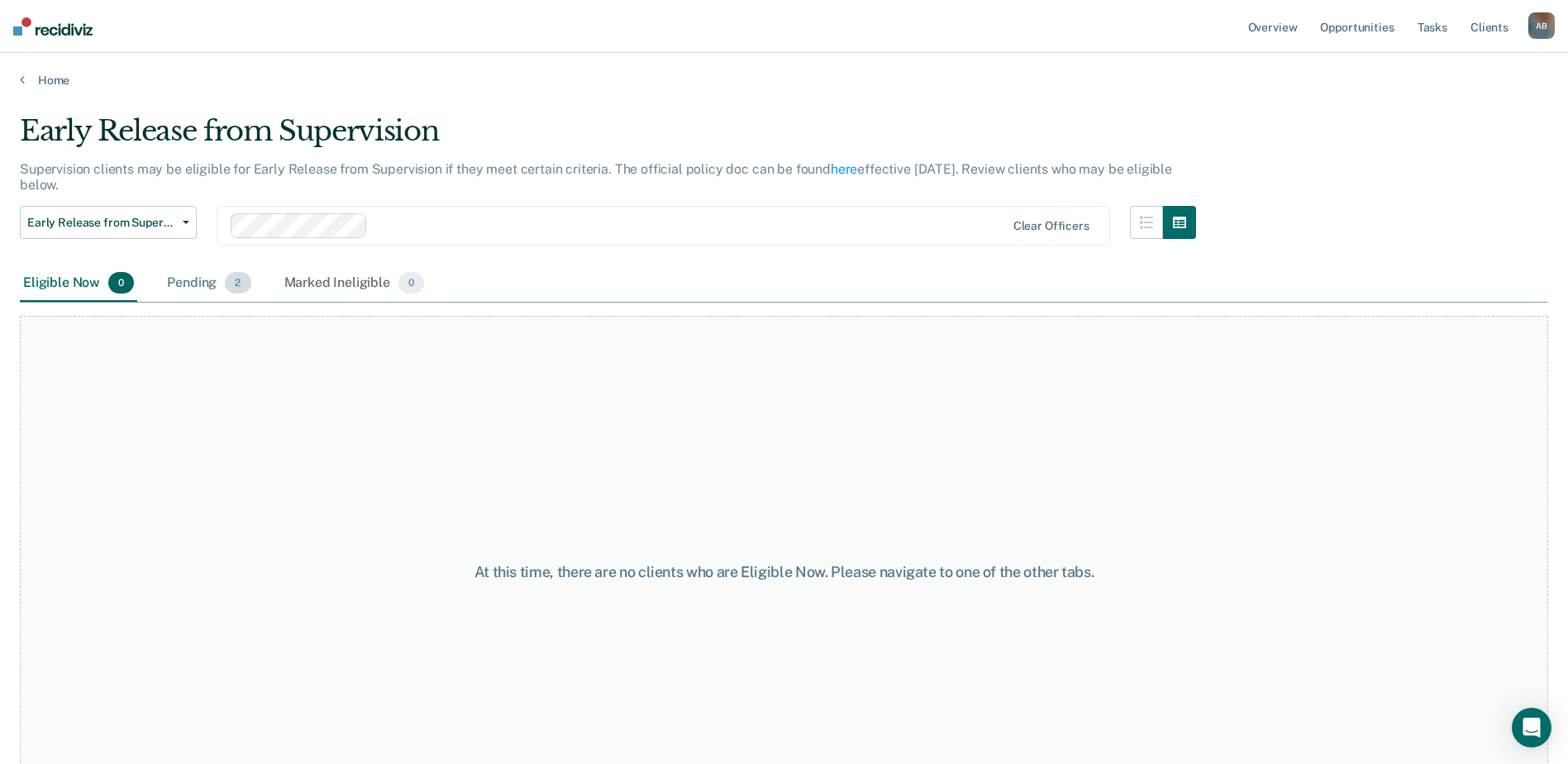
click at [233, 286] on span "2" at bounding box center [237, 283] width 26 height 22
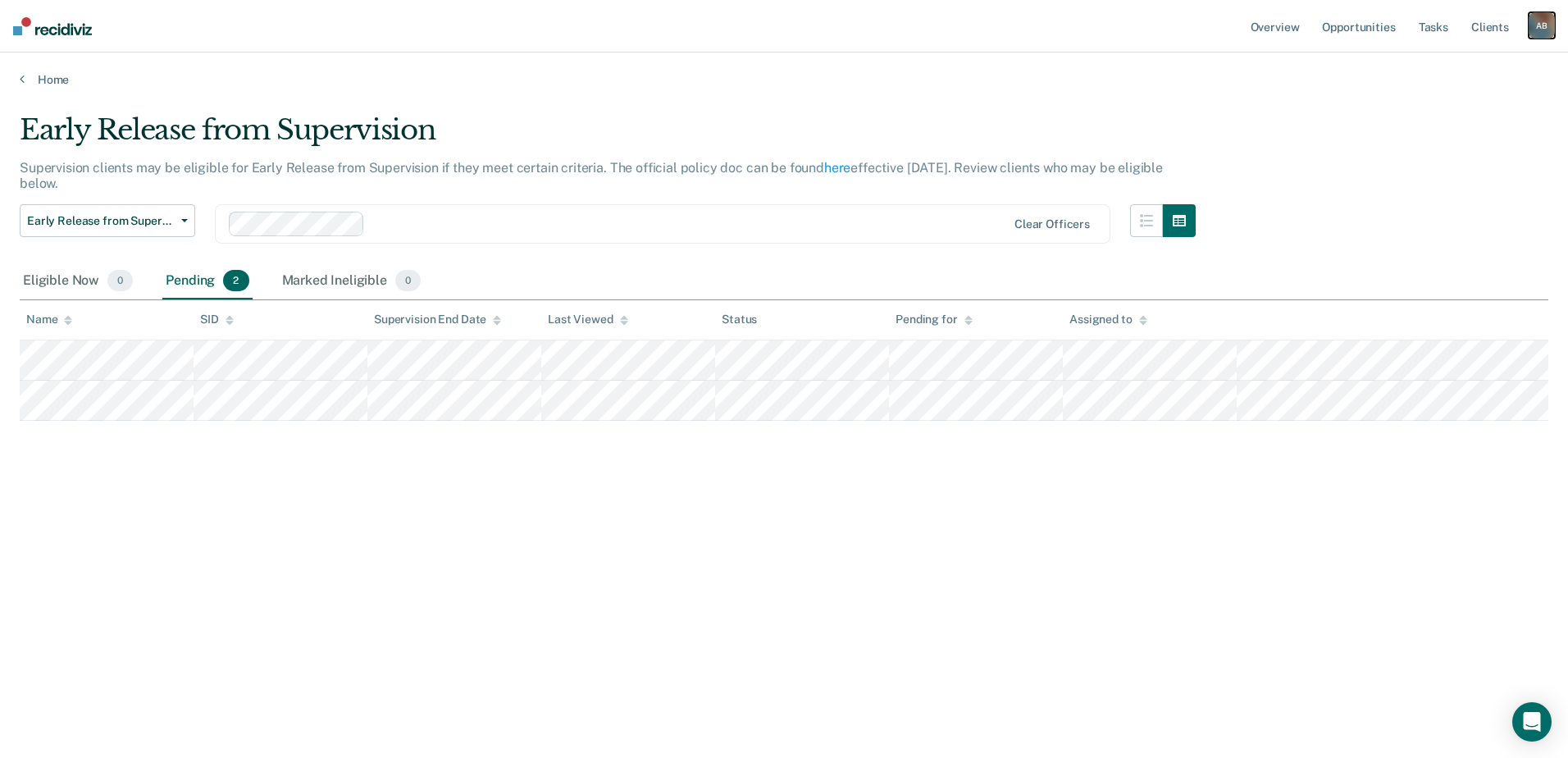
click at [1082, 27] on div "A B" at bounding box center [1542, 25] width 26 height 26
click at [1082, 106] on link "Log Out" at bounding box center [1475, 108] width 132 height 14
